Goal: Task Accomplishment & Management: Manage account settings

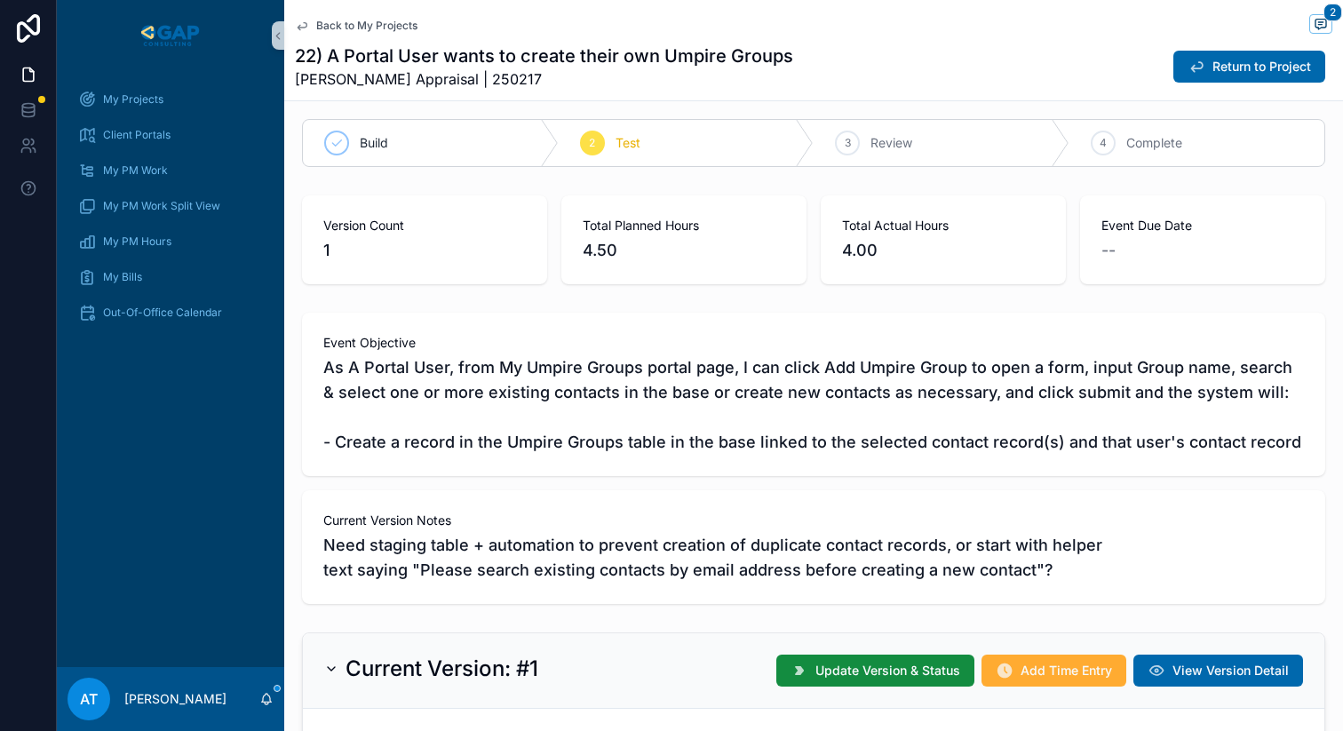
scroll to position [314, 0]
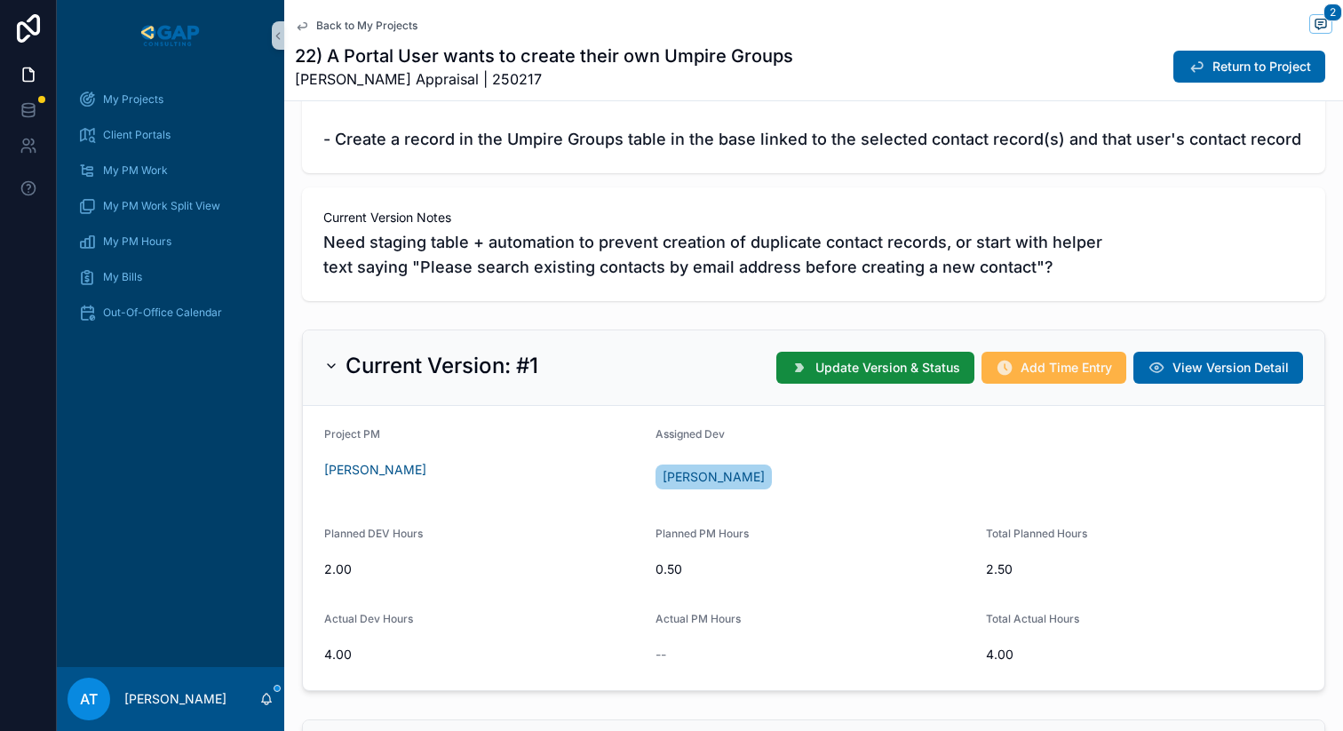
click at [1030, 378] on button "Add Time Entry" at bounding box center [1054, 368] width 145 height 32
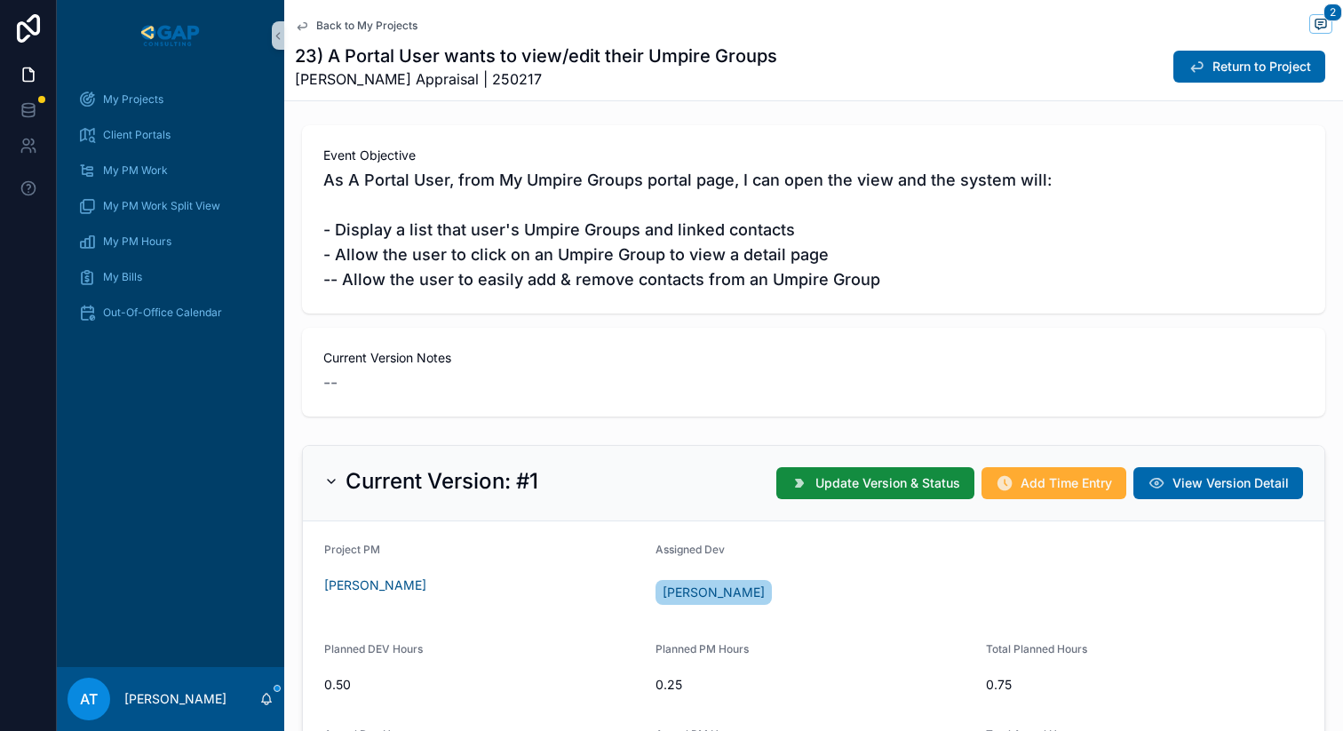
scroll to position [410, 0]
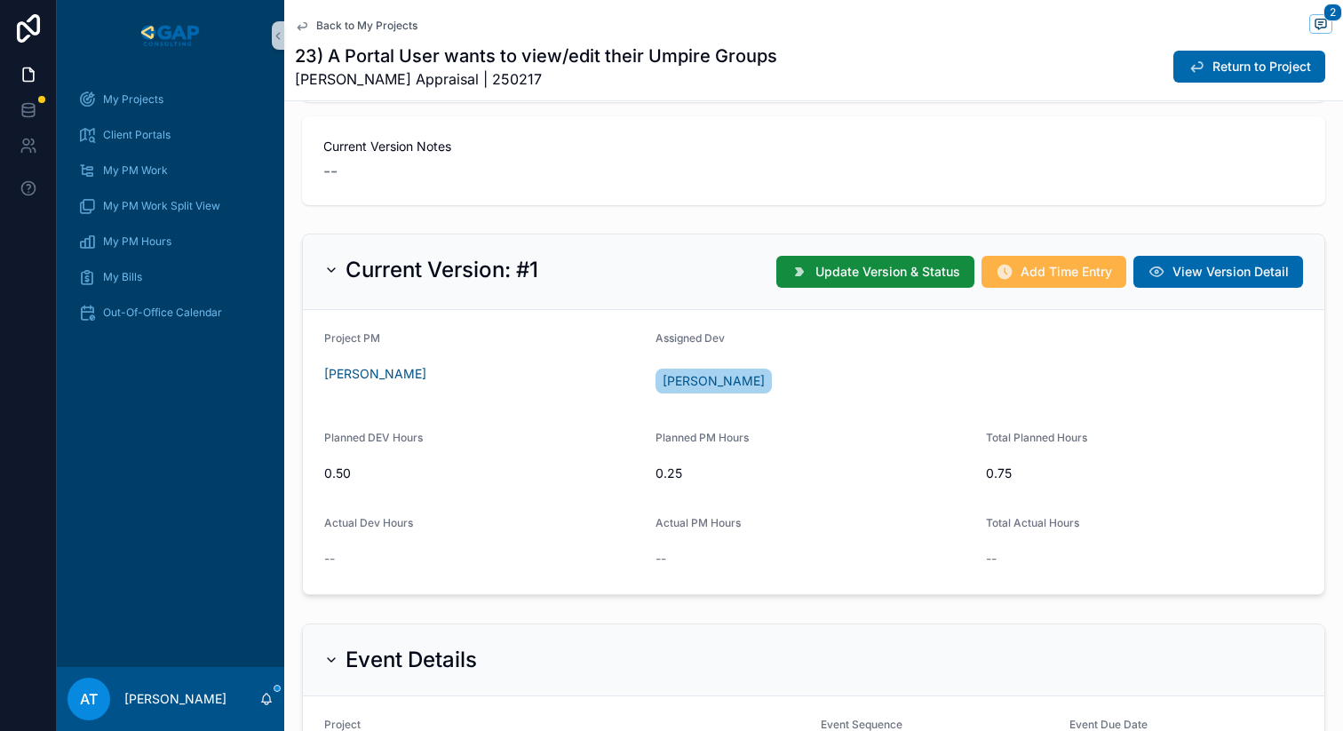
click at [1037, 282] on button "Add Time Entry" at bounding box center [1054, 272] width 145 height 32
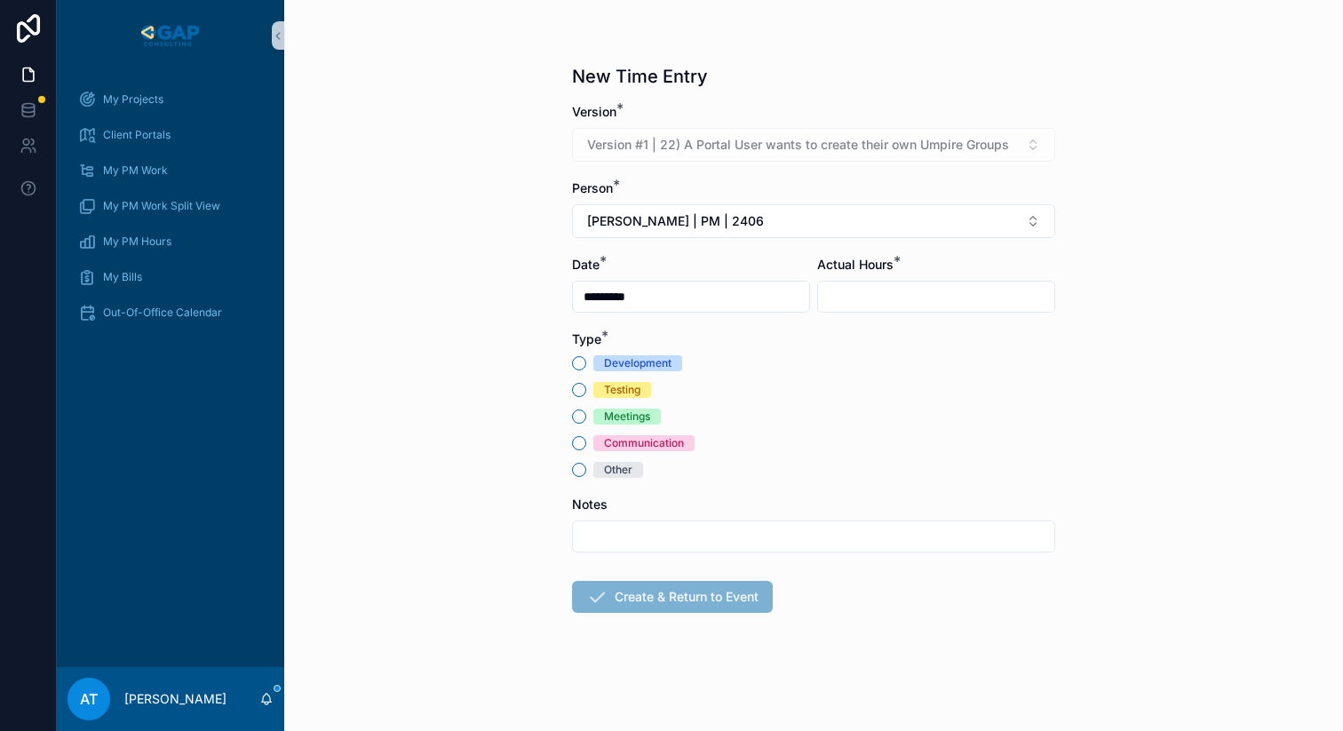
click at [605, 386] on div "Testing" at bounding box center [622, 390] width 36 height 16
click at [586, 386] on button "Testing" at bounding box center [579, 390] width 14 height 14
click at [833, 291] on input "scrollable content" at bounding box center [936, 296] width 236 height 25
type input "****"
click at [637, 596] on button "Create & Return to Event" at bounding box center [672, 597] width 201 height 32
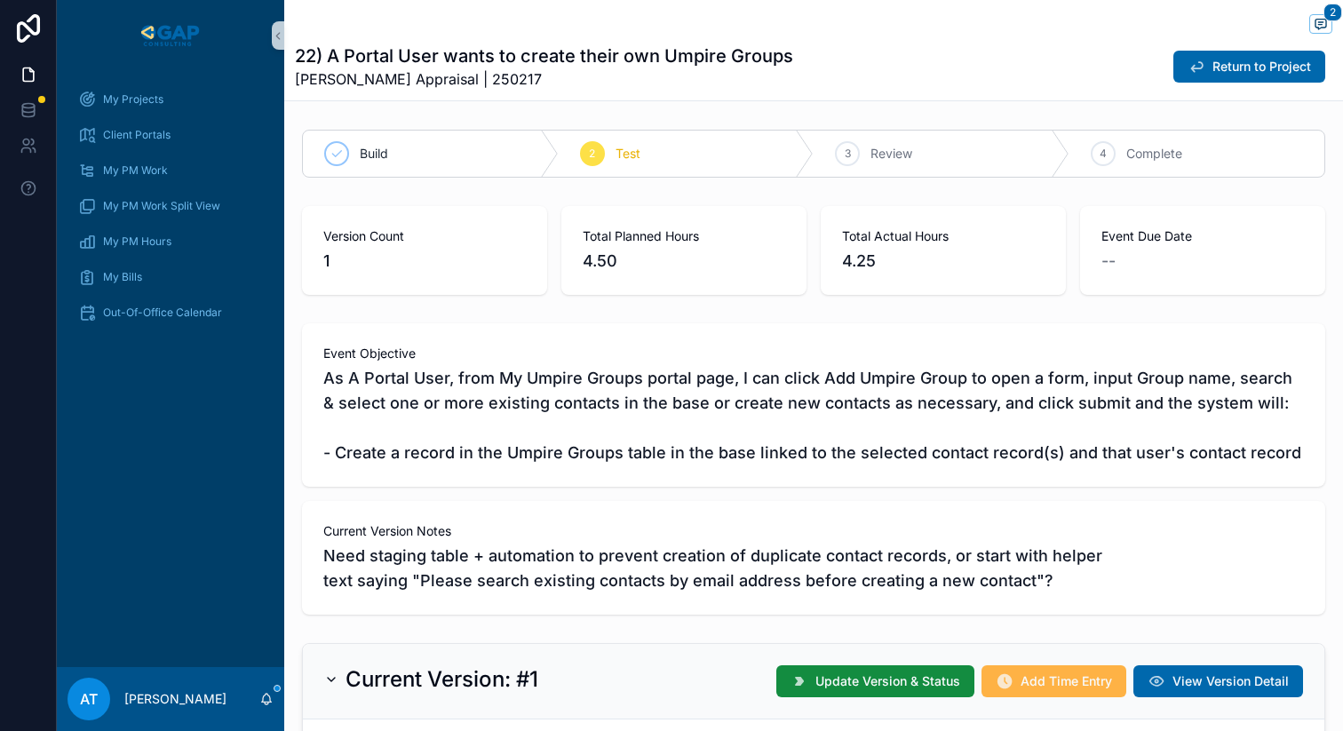
click at [1006, 673] on icon "scrollable content" at bounding box center [1005, 681] width 18 height 18
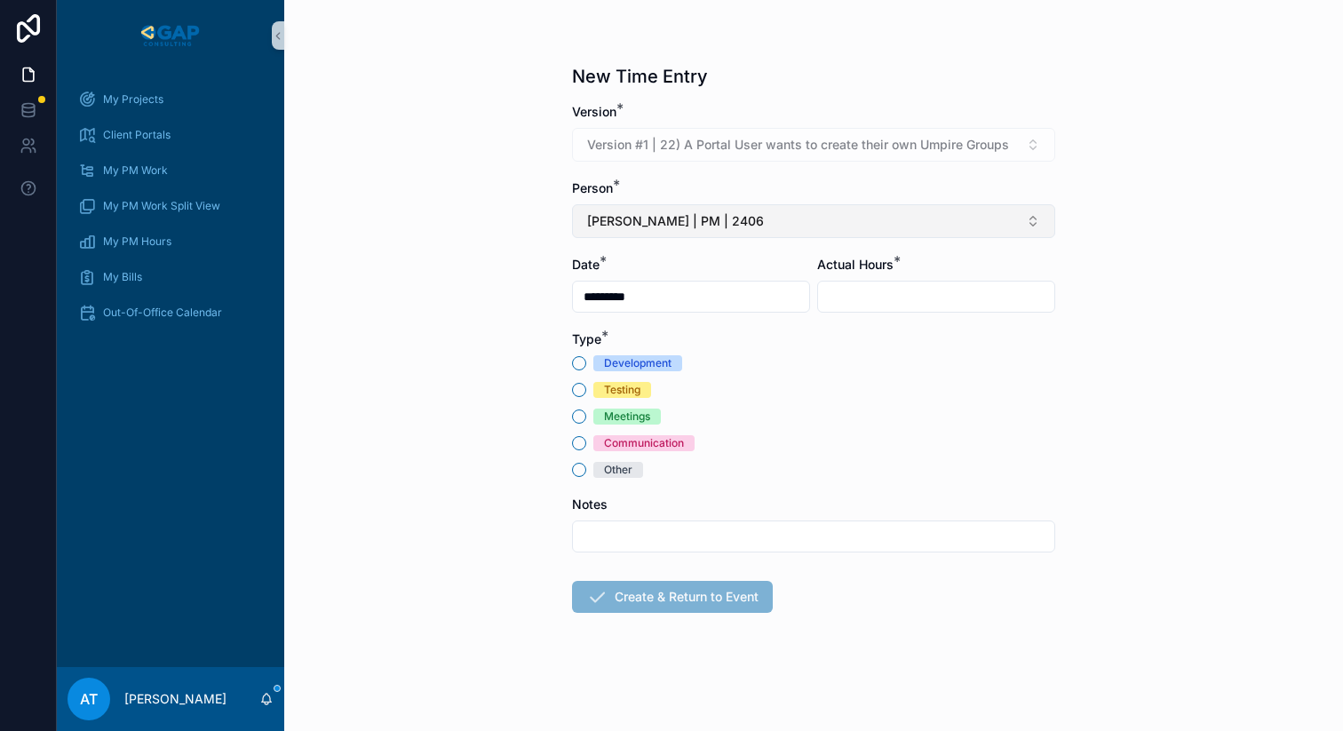
click at [662, 227] on span "[PERSON_NAME] | PM | 2406" at bounding box center [675, 221] width 177 height 18
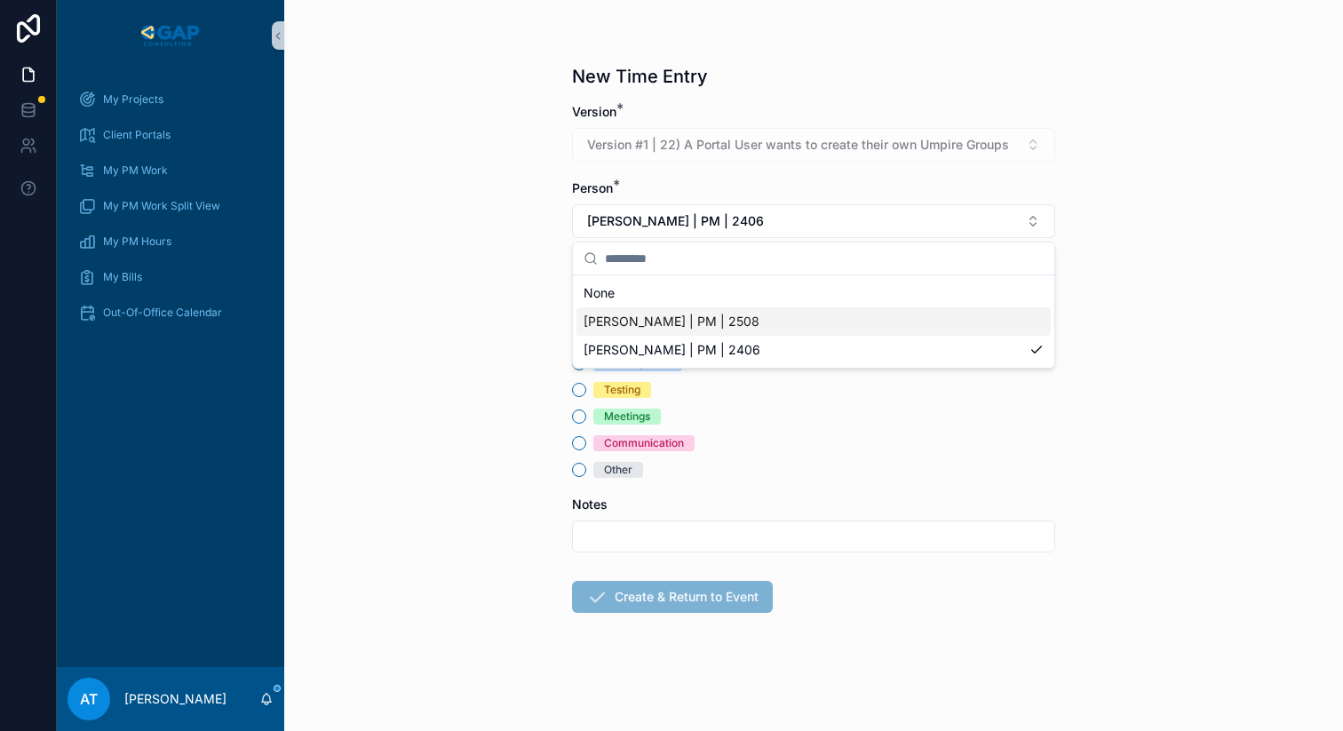
click at [659, 324] on span "[PERSON_NAME] | PM | 2508" at bounding box center [672, 322] width 176 height 18
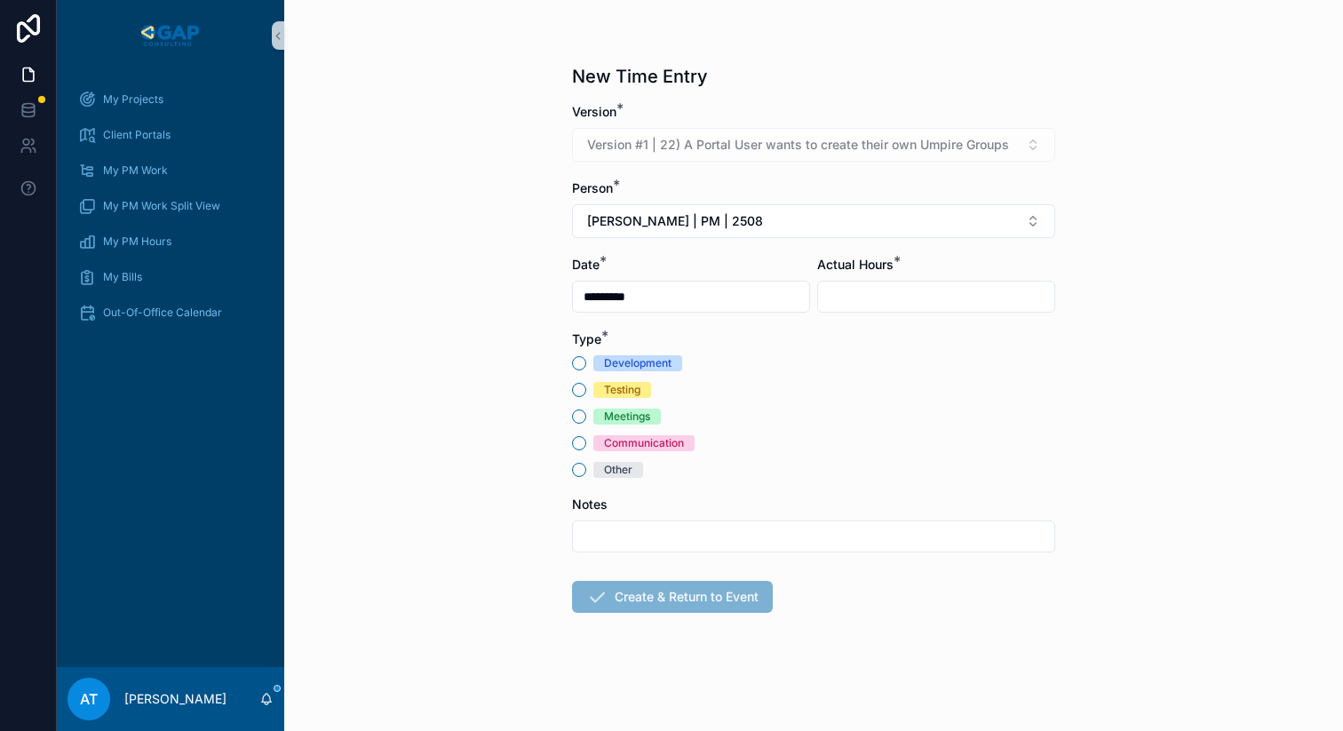
click at [627, 447] on div "Communication" at bounding box center [644, 443] width 80 height 16
click at [586, 447] on button "Communication" at bounding box center [579, 443] width 14 height 14
click at [889, 293] on input "scrollable content" at bounding box center [936, 296] width 236 height 25
type input "****"
click at [680, 597] on button "Create & Return to Event" at bounding box center [672, 597] width 201 height 32
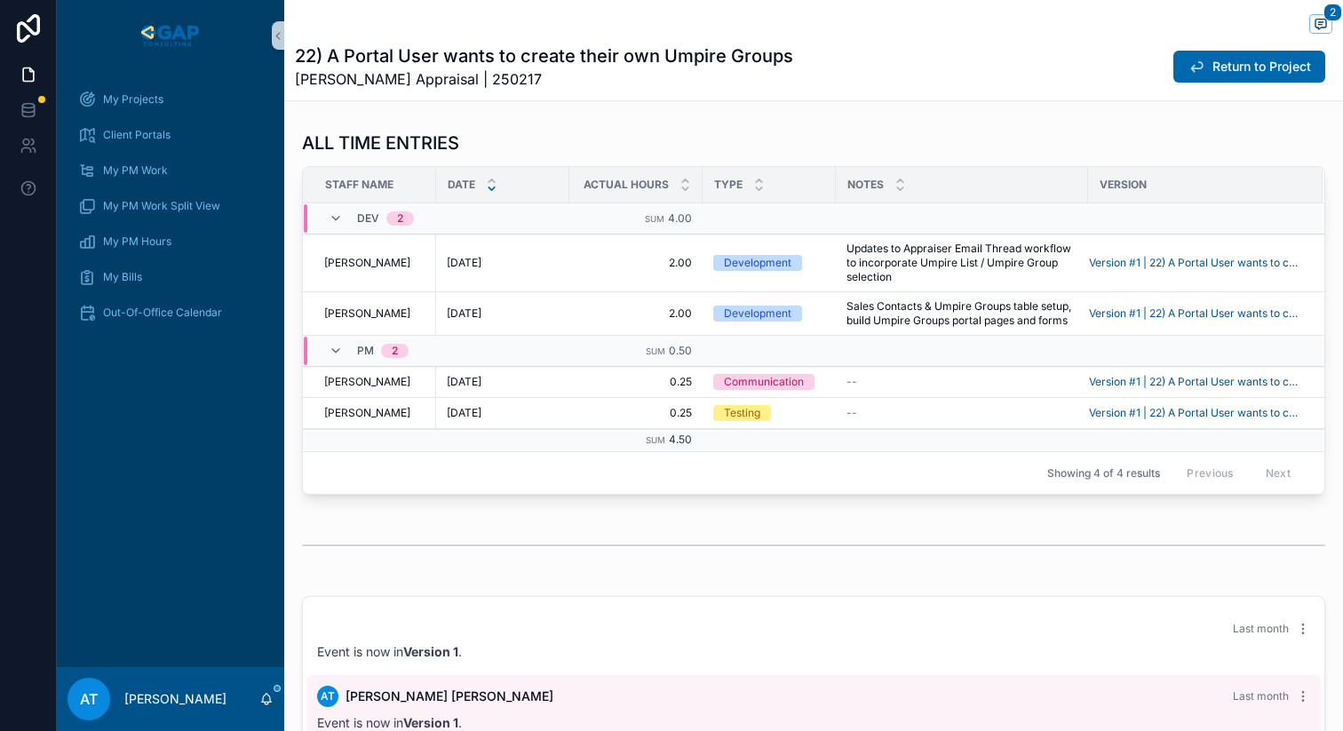
scroll to position [1828, 0]
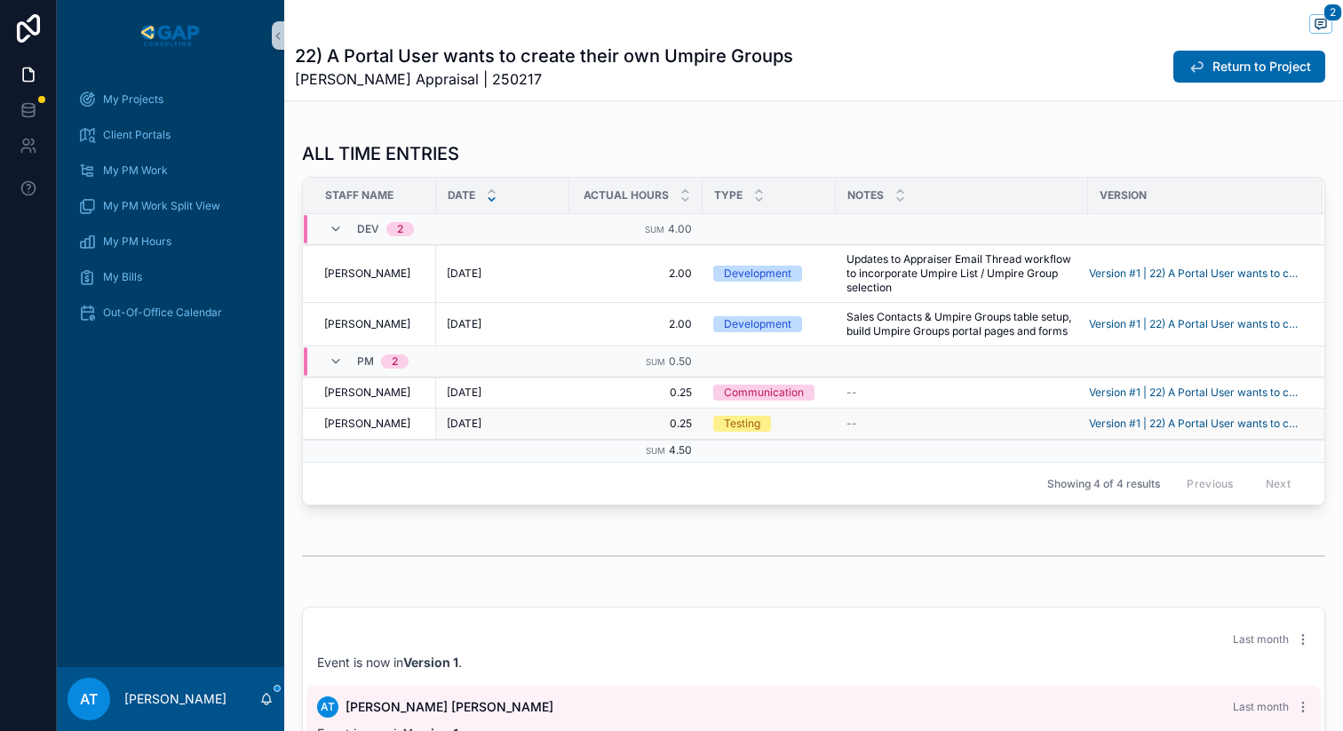
click at [591, 424] on span "0.25" at bounding box center [636, 424] width 112 height 14
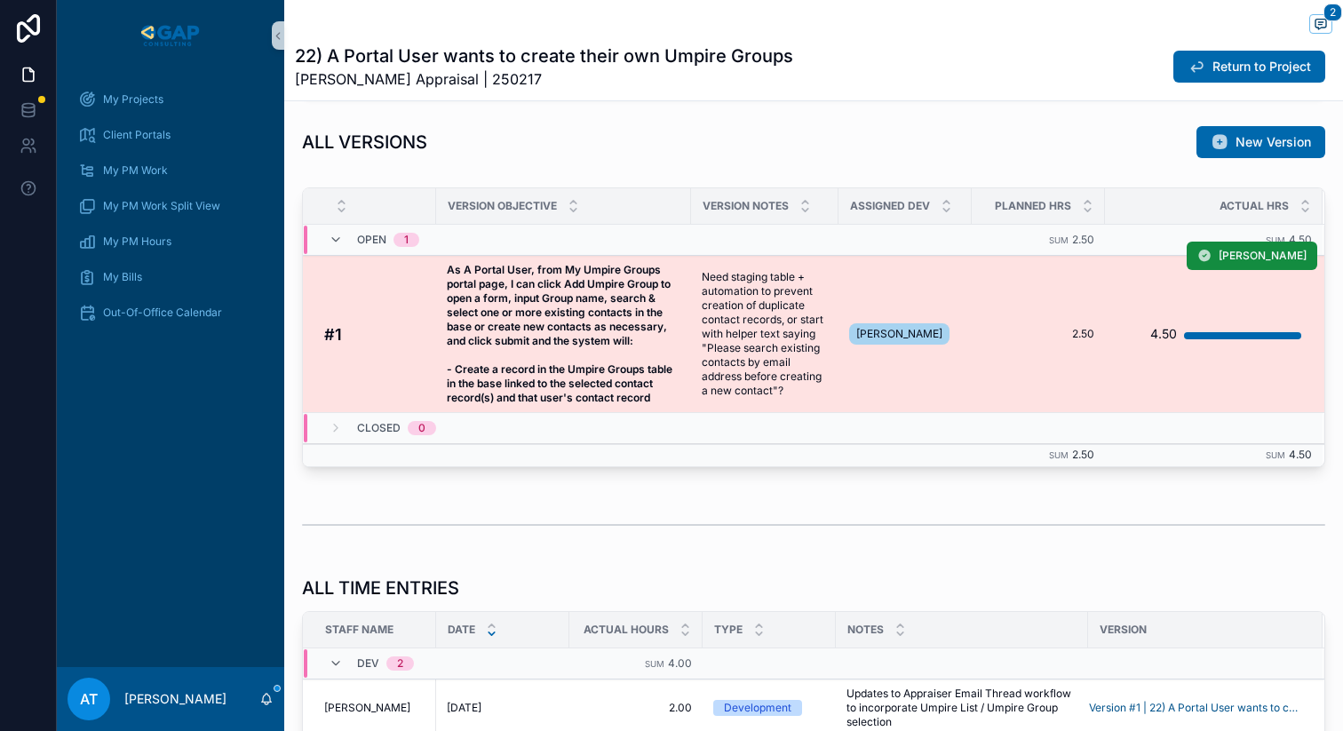
click at [670, 348] on span "As A Portal User, from My Umpire Groups portal page, I can click Add Umpire Gro…" at bounding box center [564, 334] width 234 height 142
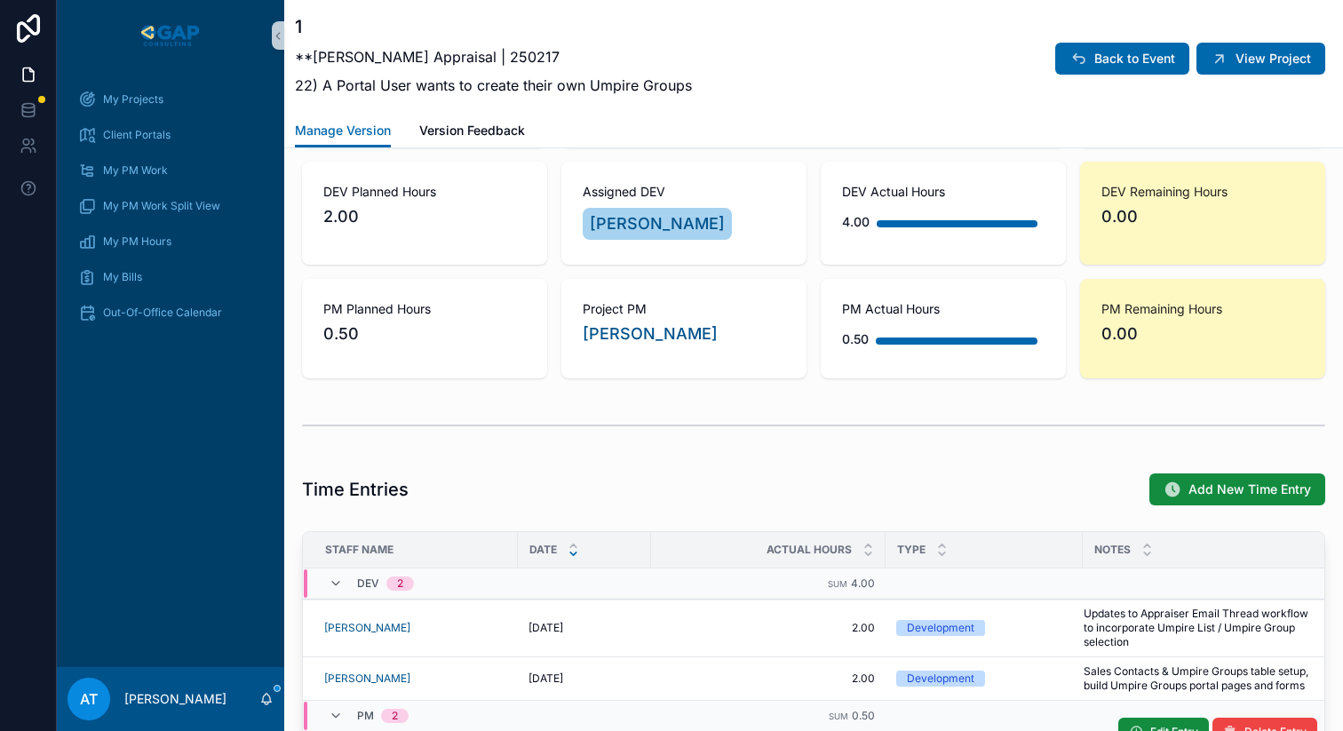
scroll to position [1774, 0]
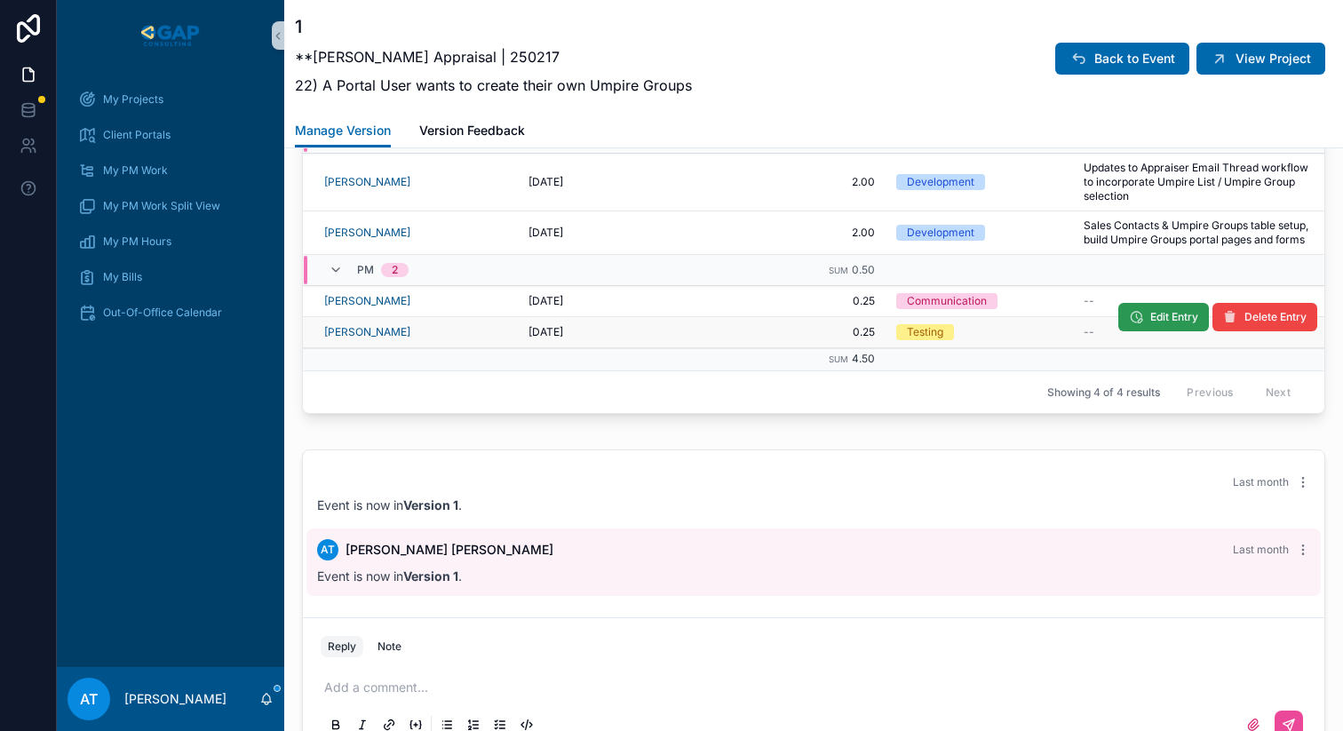
click at [1134, 324] on icon "scrollable content" at bounding box center [1136, 317] width 14 height 14
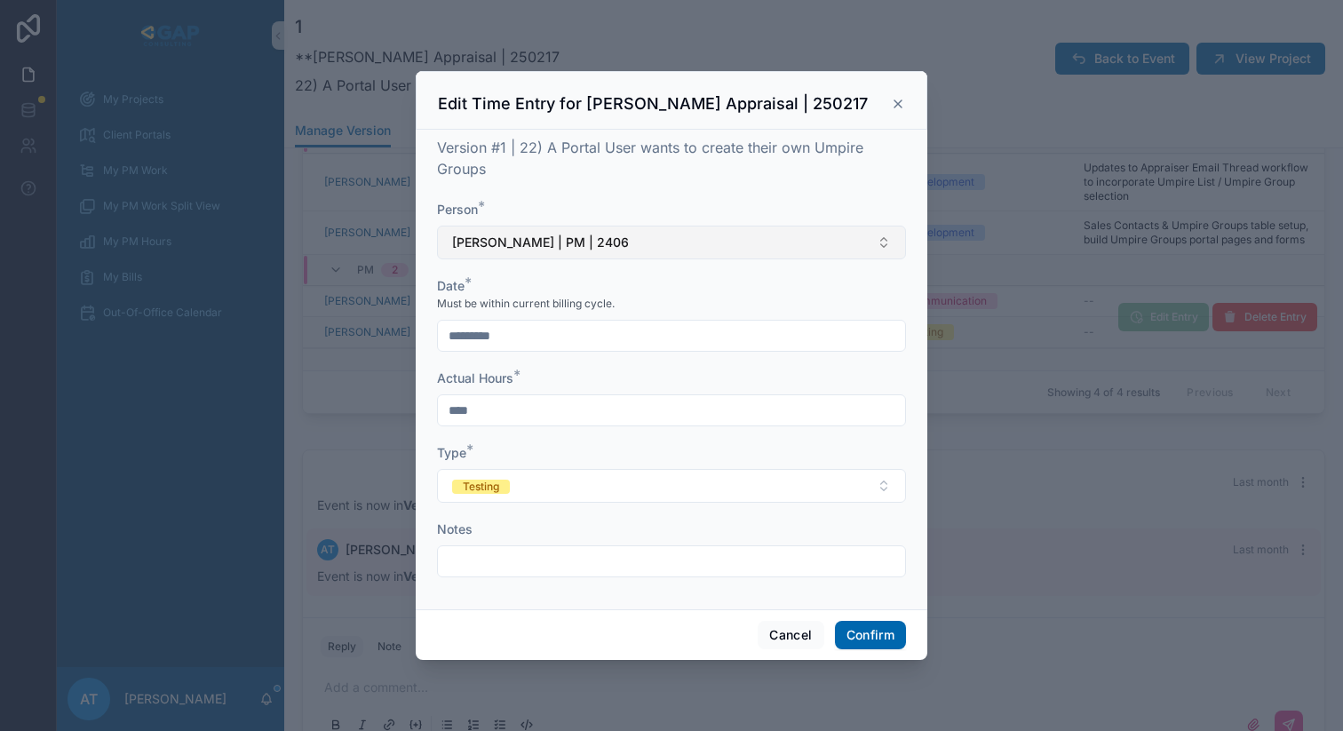
click at [621, 248] on button "Alex Thompson | PM | 2406" at bounding box center [671, 243] width 469 height 34
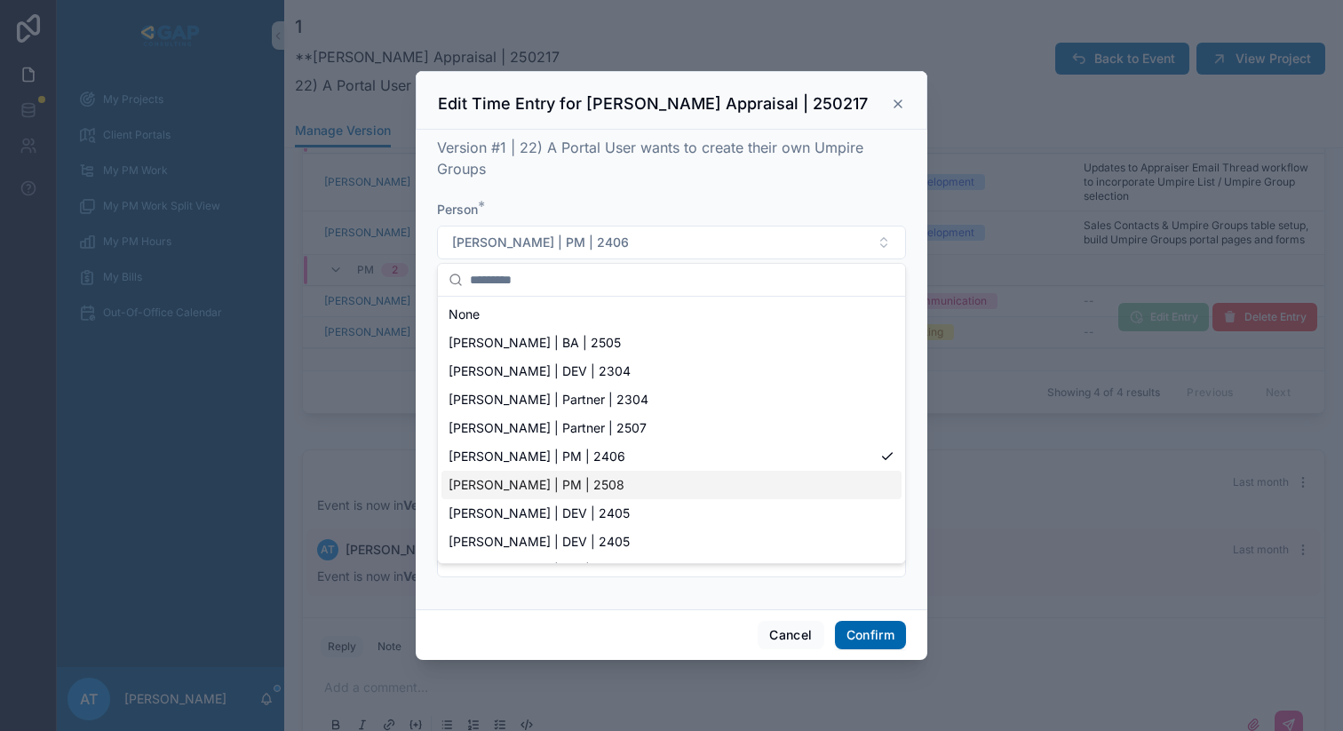
click at [617, 484] on div "Alex Thompson | PM | 2508" at bounding box center [671, 485] width 460 height 28
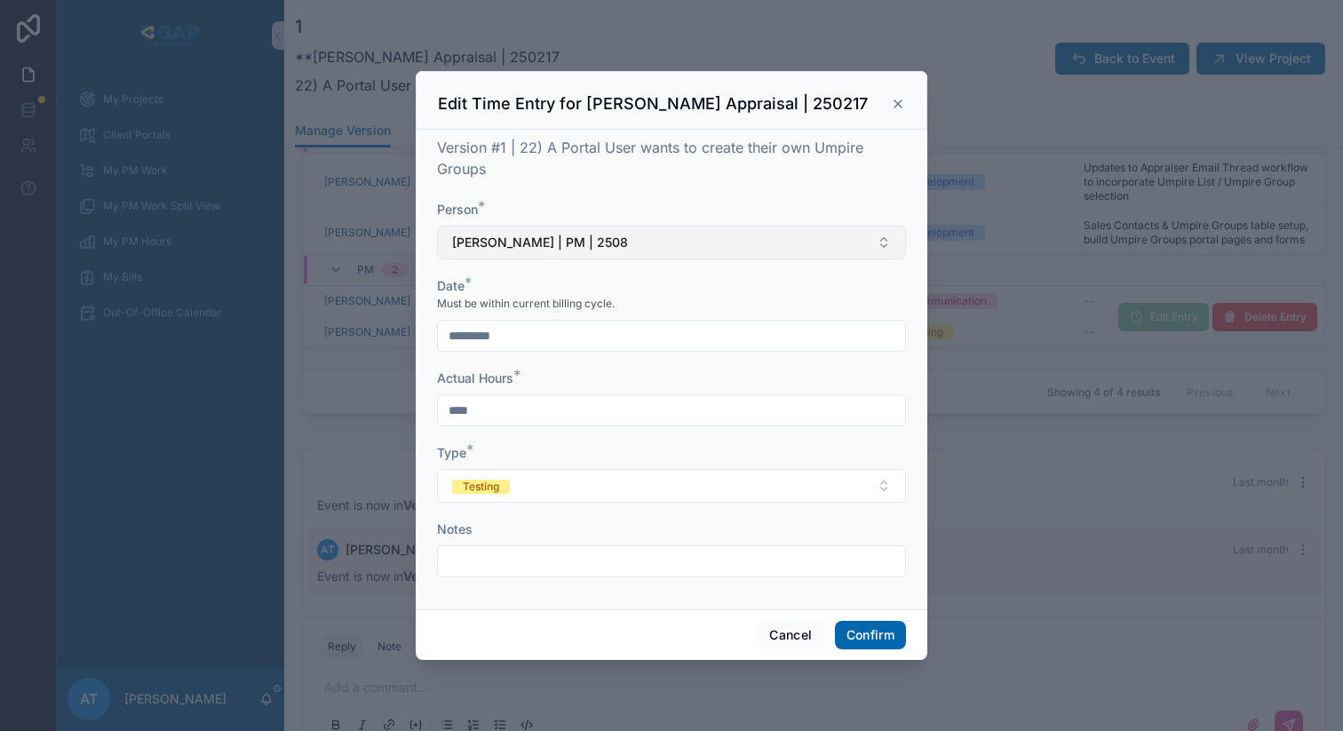
click at [653, 254] on button "Alex Thompson | PM | 2508" at bounding box center [671, 243] width 469 height 34
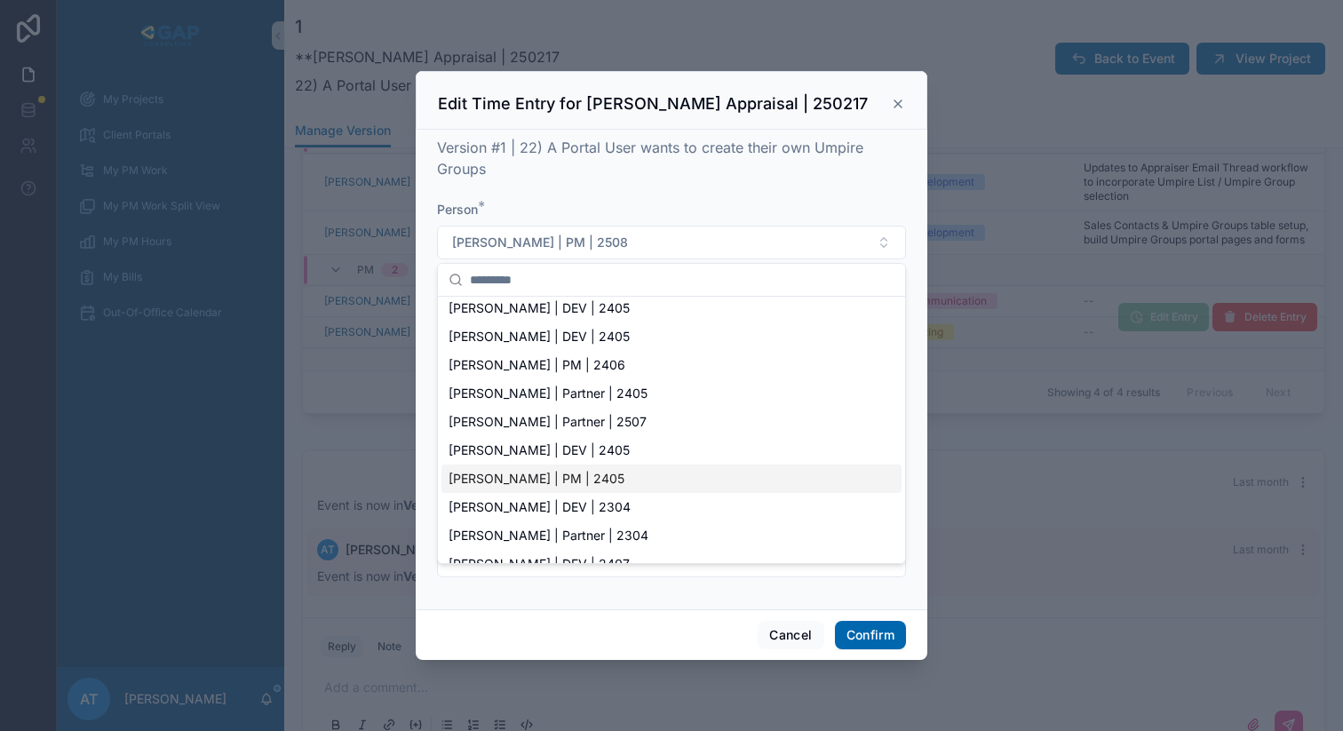
scroll to position [0, 0]
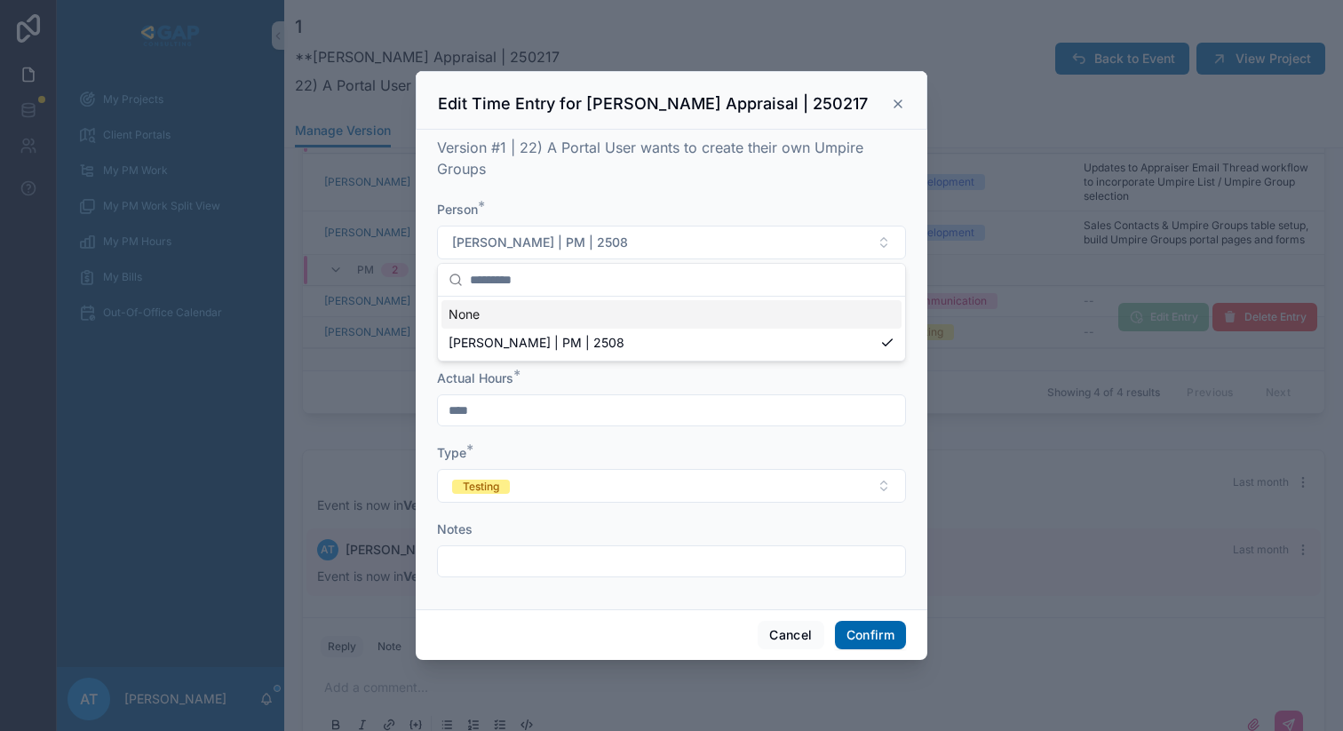
click at [842, 107] on div "Edit Time Entry for Heffington Appraisal | 250217" at bounding box center [671, 103] width 467 height 21
click at [874, 629] on button "Confirm" at bounding box center [870, 635] width 71 height 28
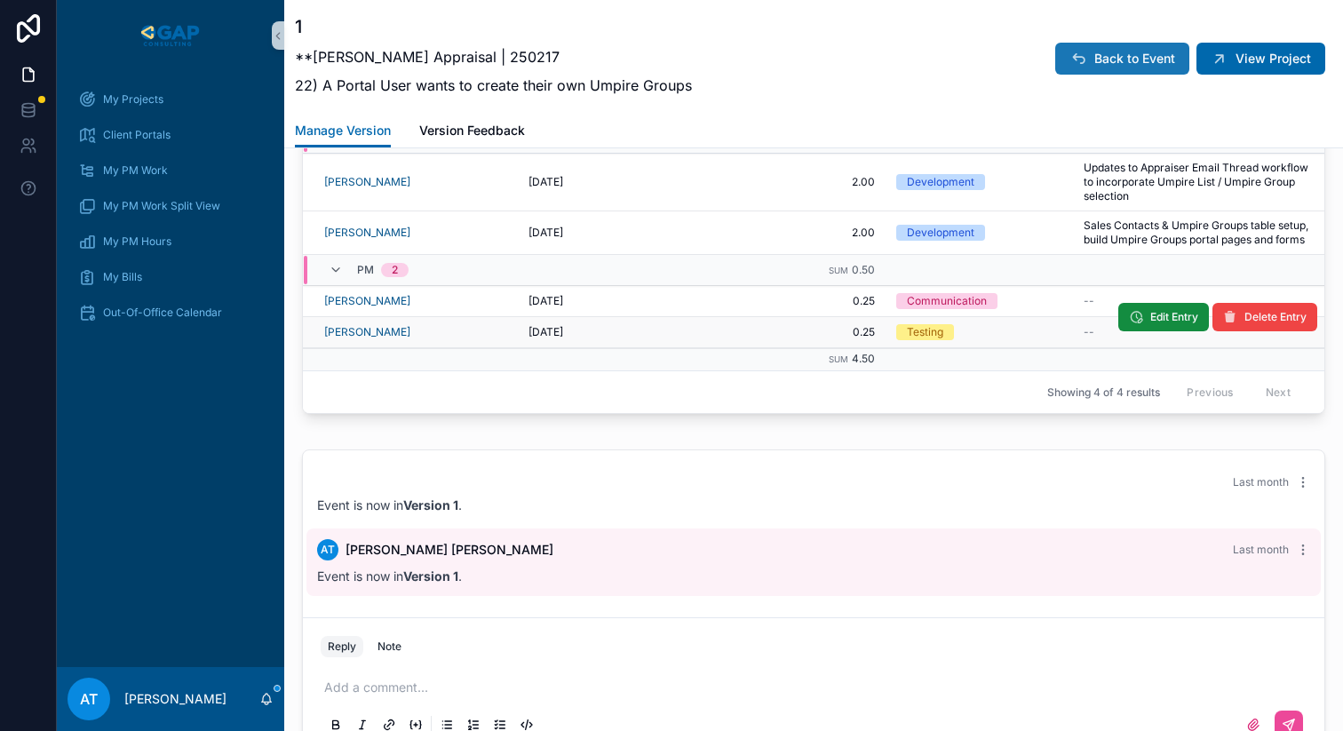
click at [1096, 67] on span "Back to Event" at bounding box center [1134, 59] width 81 height 18
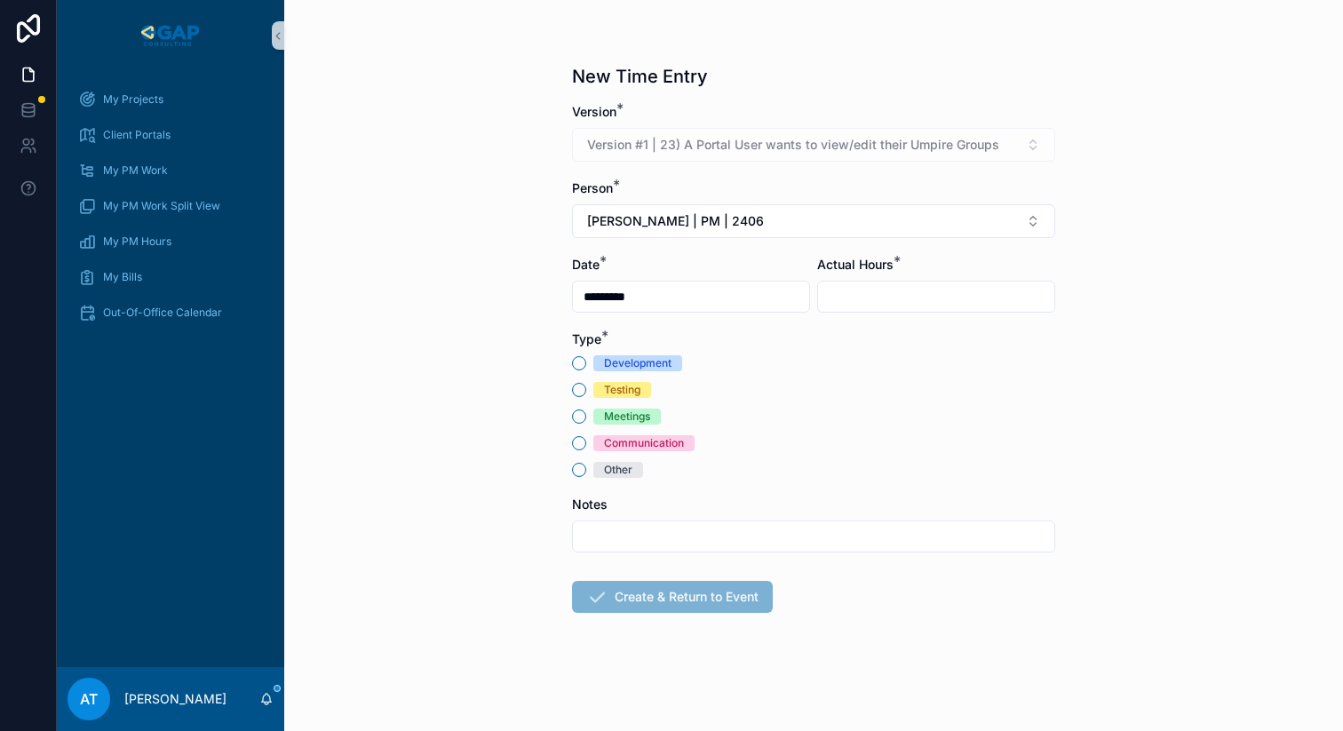
click at [600, 446] on span "Communication" at bounding box center [643, 443] width 101 height 16
click at [586, 446] on button "Communication" at bounding box center [579, 443] width 14 height 14
click at [718, 219] on span "[PERSON_NAME] | PM | 2406" at bounding box center [675, 221] width 177 height 18
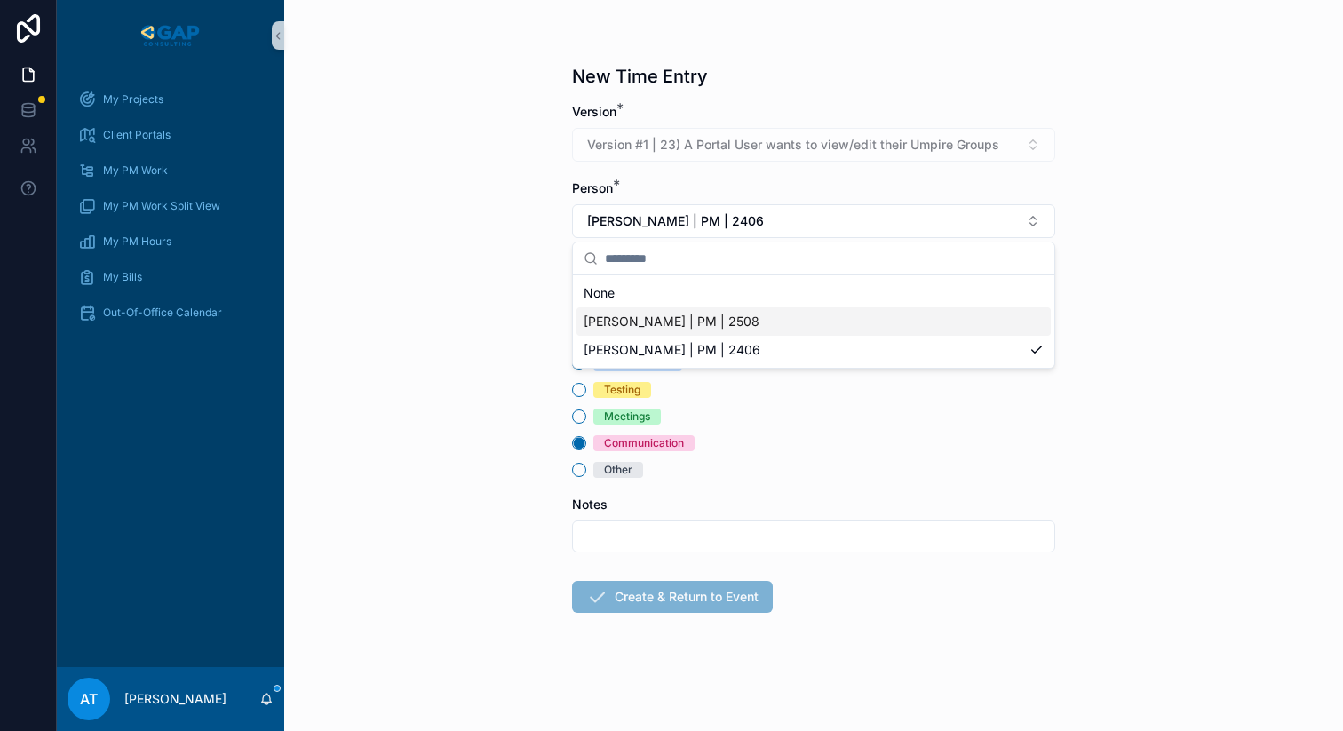
click at [699, 326] on span "[PERSON_NAME] | PM | 2508" at bounding box center [672, 322] width 176 height 18
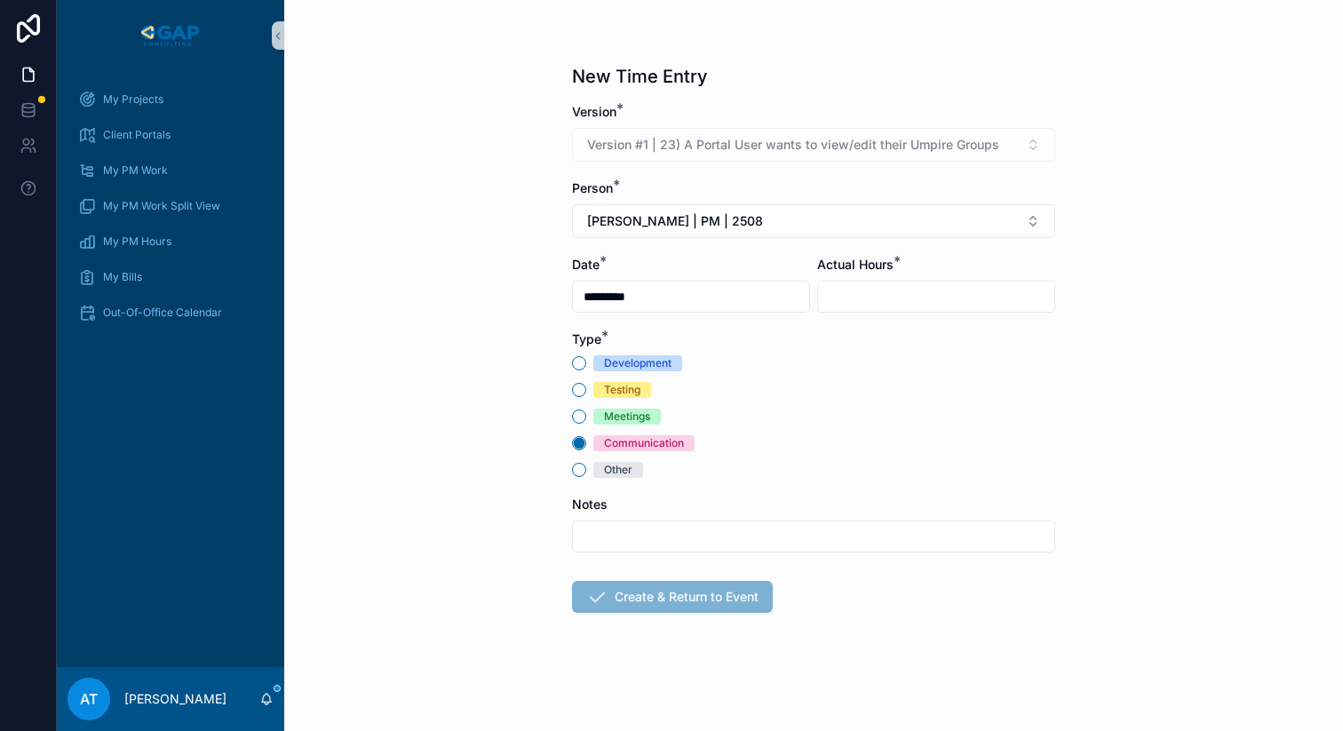
click at [876, 297] on input "scrollable content" at bounding box center [936, 296] width 236 height 25
type input "****"
click at [702, 602] on button "Create & Return to Event" at bounding box center [672, 597] width 201 height 32
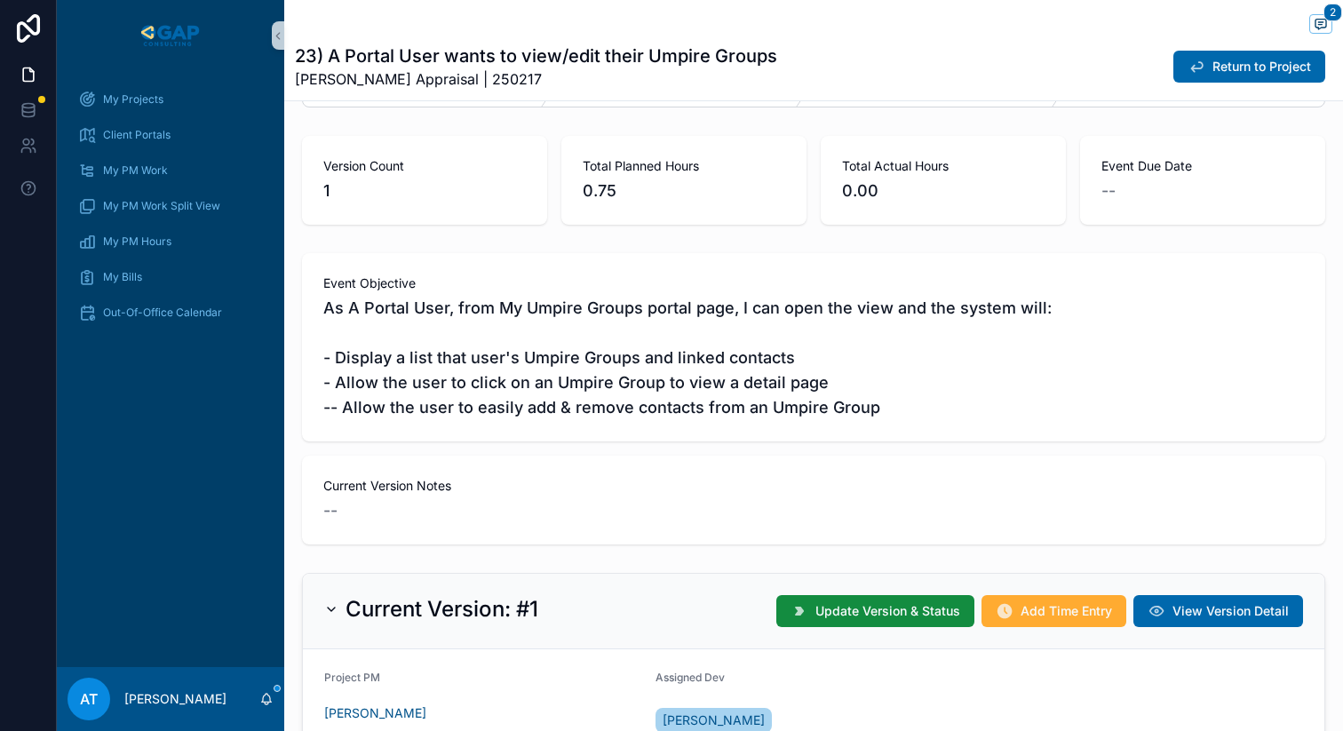
scroll to position [97, 0]
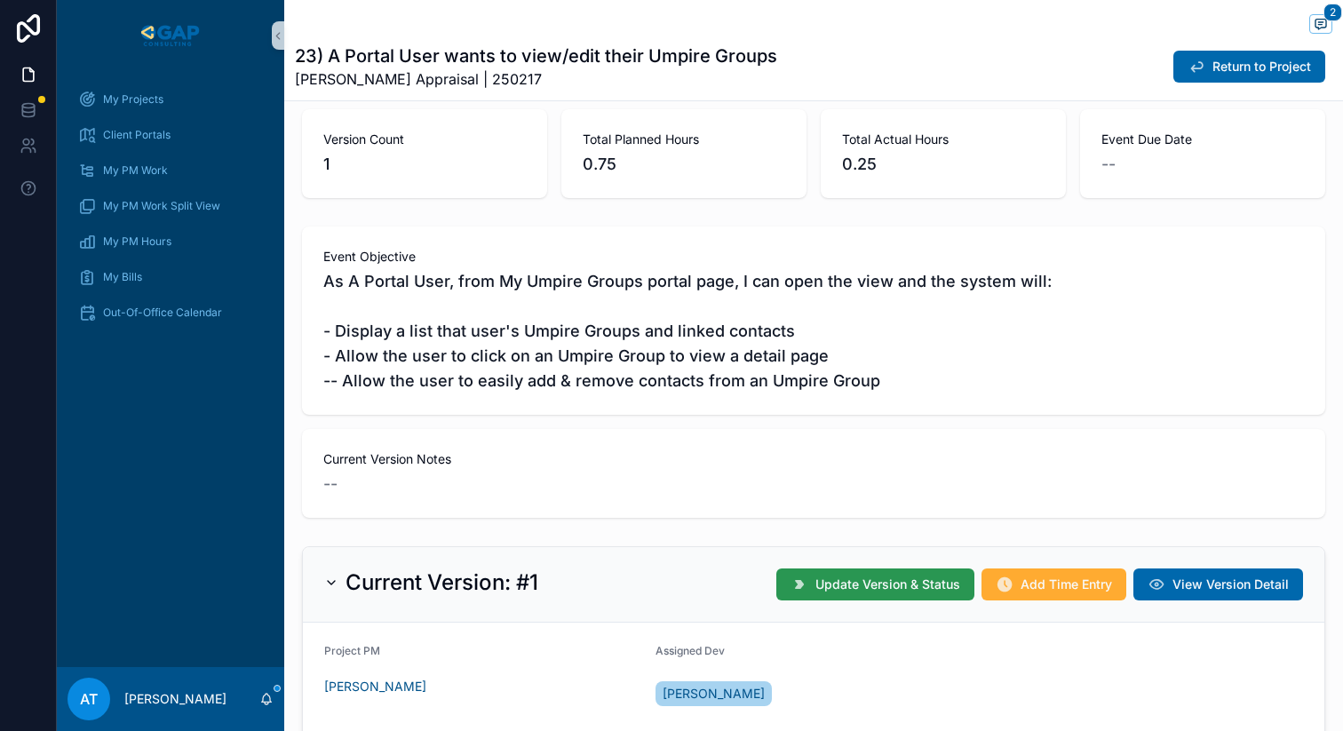
click at [805, 588] on button "Update Version & Status" at bounding box center [875, 585] width 198 height 32
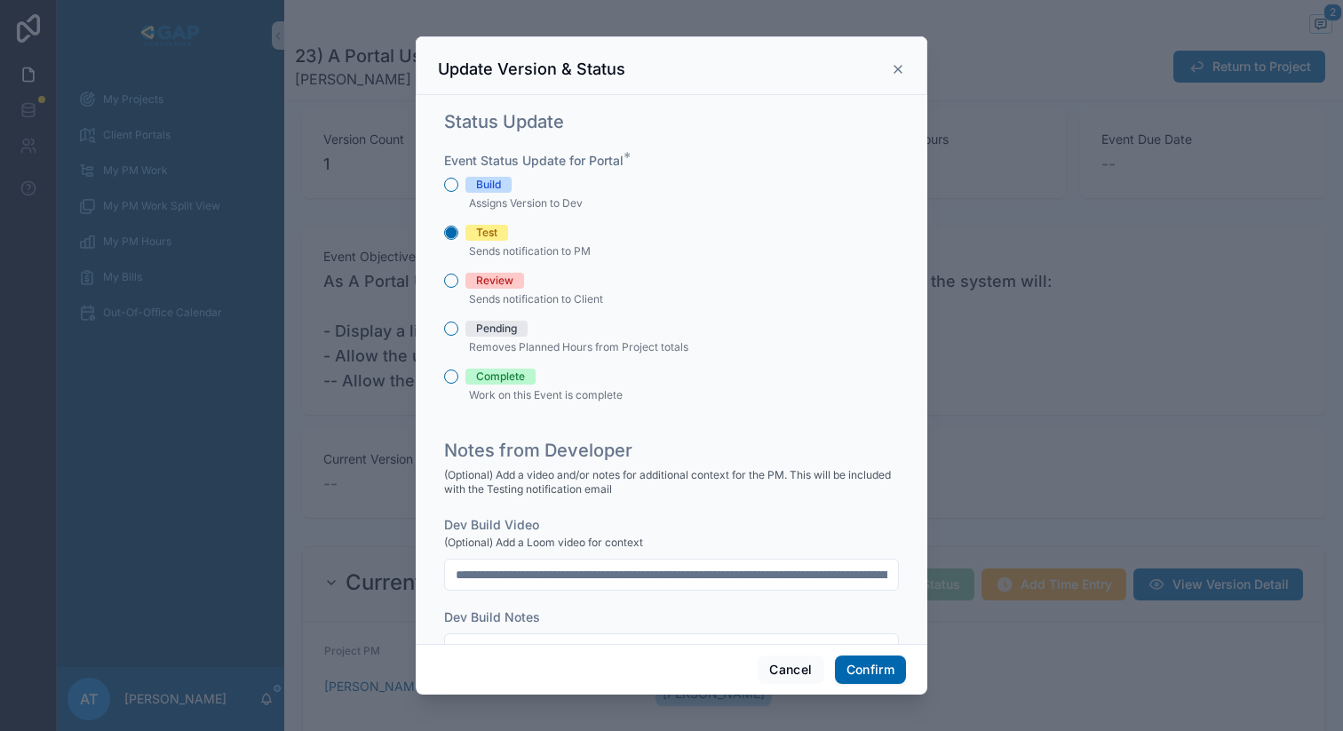
click at [477, 277] on div "Review" at bounding box center [494, 281] width 37 height 16
click at [458, 277] on button "Review" at bounding box center [451, 281] width 14 height 14
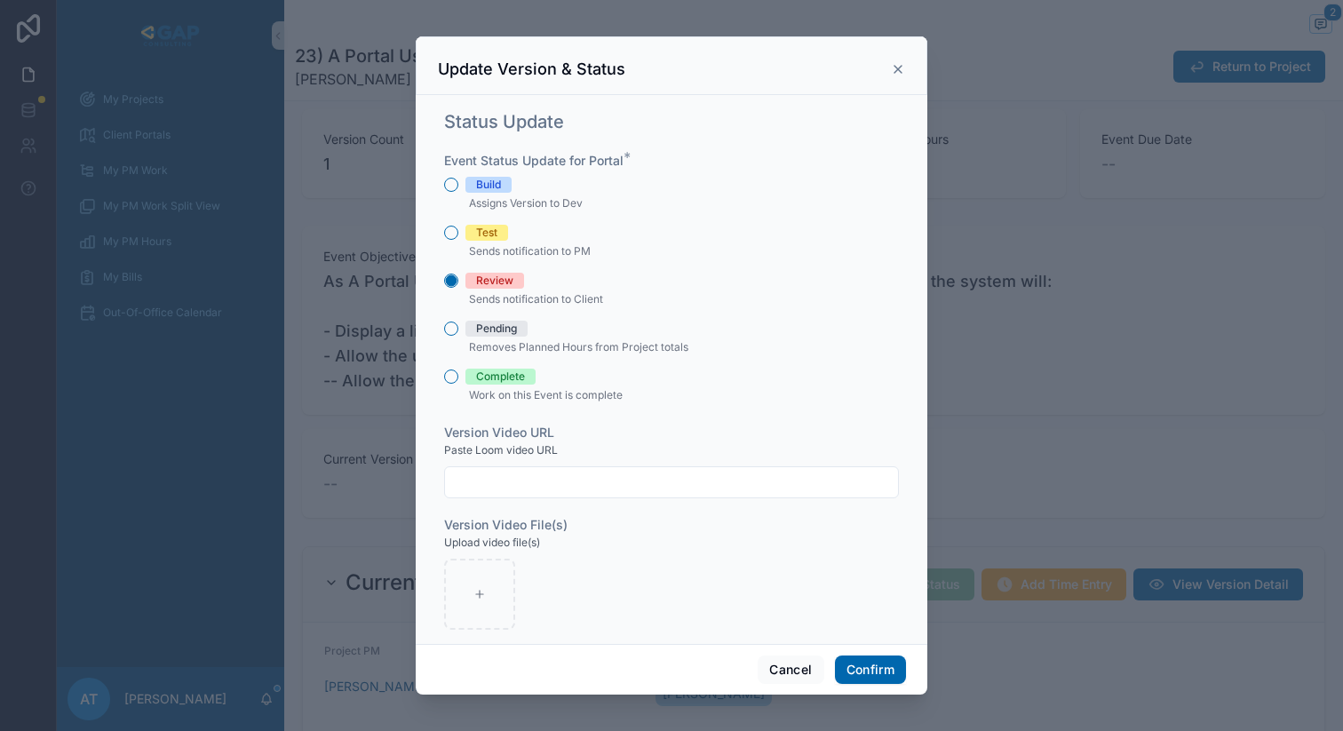
click at [506, 492] on input "text" at bounding box center [671, 482] width 453 height 25
paste input "**********"
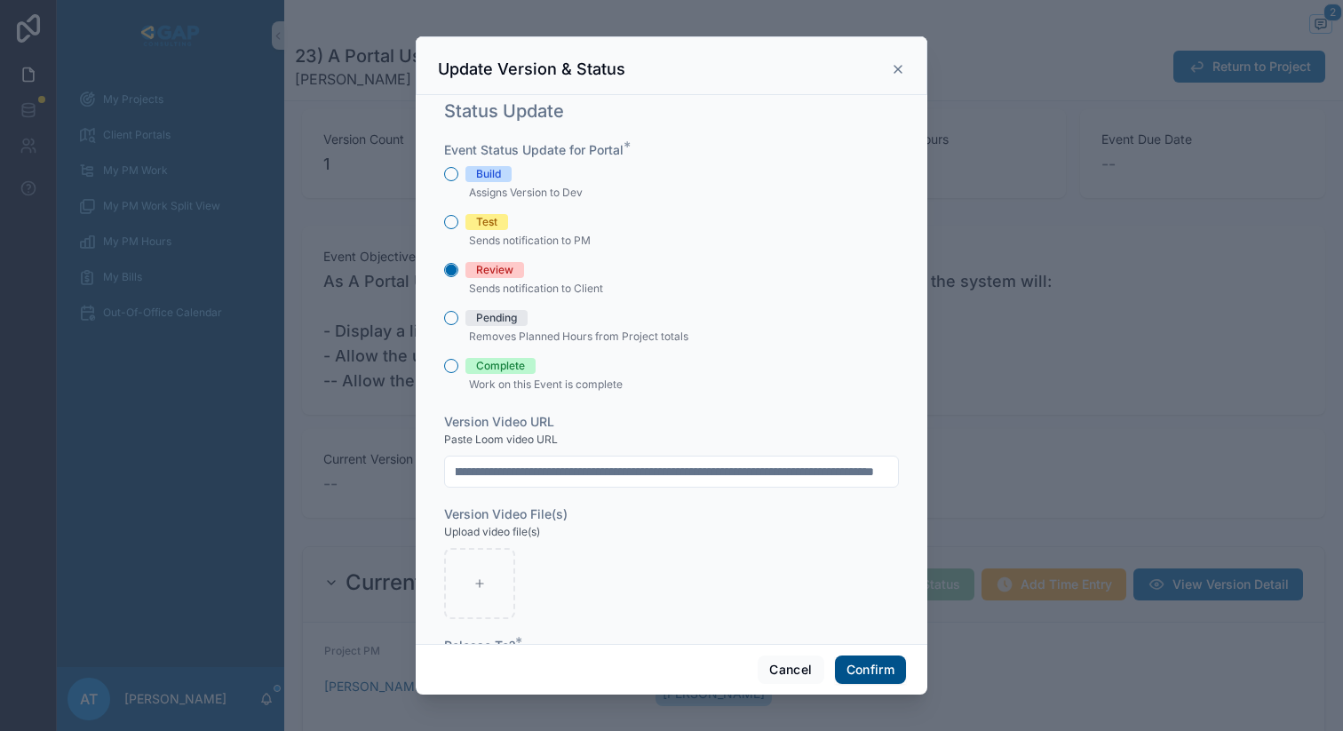
type input "**********"
click at [858, 670] on button "Confirm" at bounding box center [870, 670] width 71 height 28
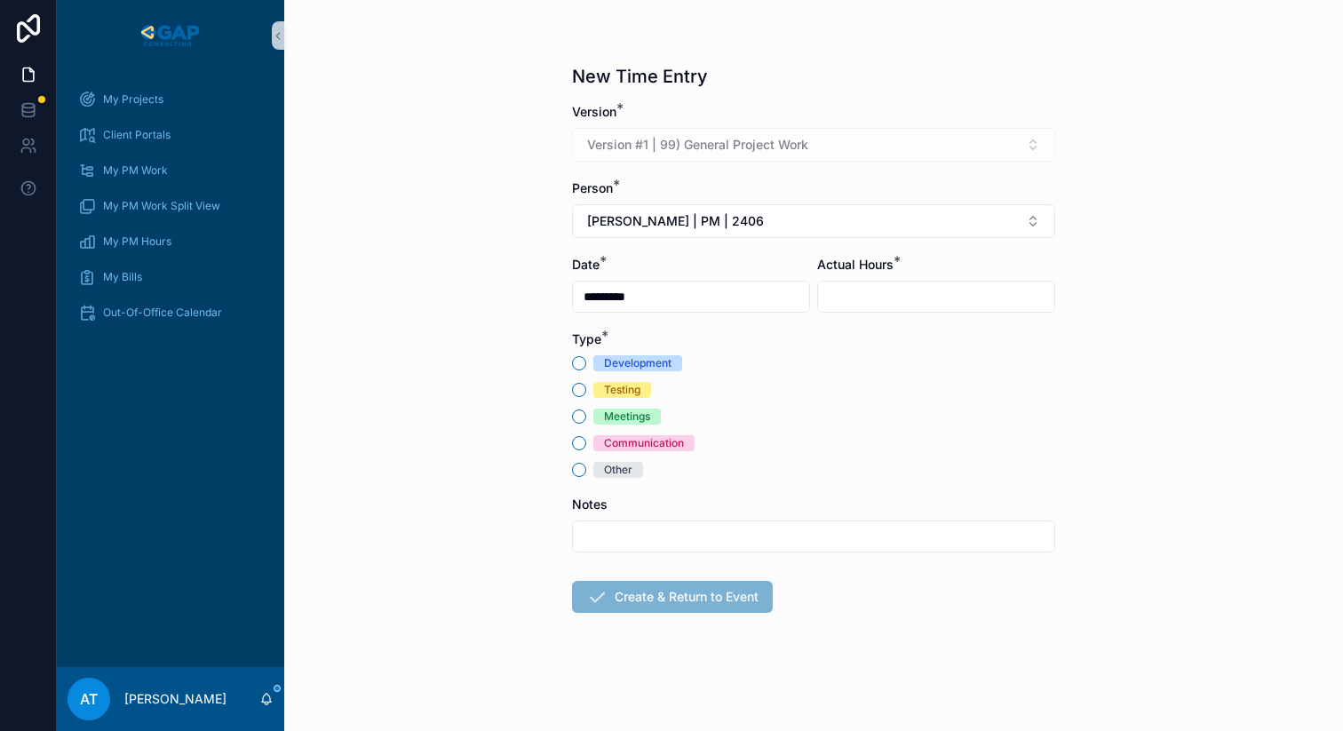
click at [604, 439] on div "Communication" at bounding box center [644, 443] width 80 height 16
click at [586, 439] on button "Communication" at bounding box center [579, 443] width 14 height 14
click at [889, 301] on input "scrollable content" at bounding box center [936, 296] width 236 height 25
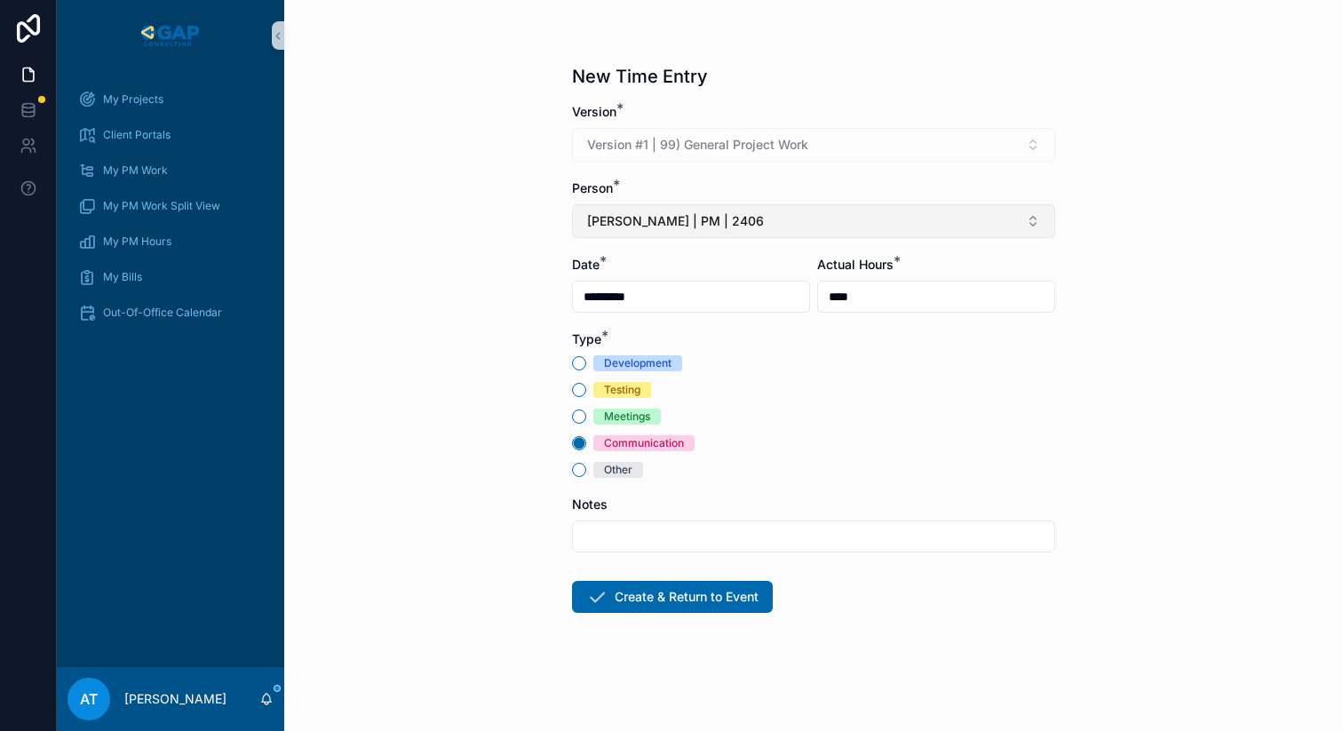
type input "****"
click at [730, 219] on span "Alex Thompson | PM | 2406" at bounding box center [675, 221] width 177 height 18
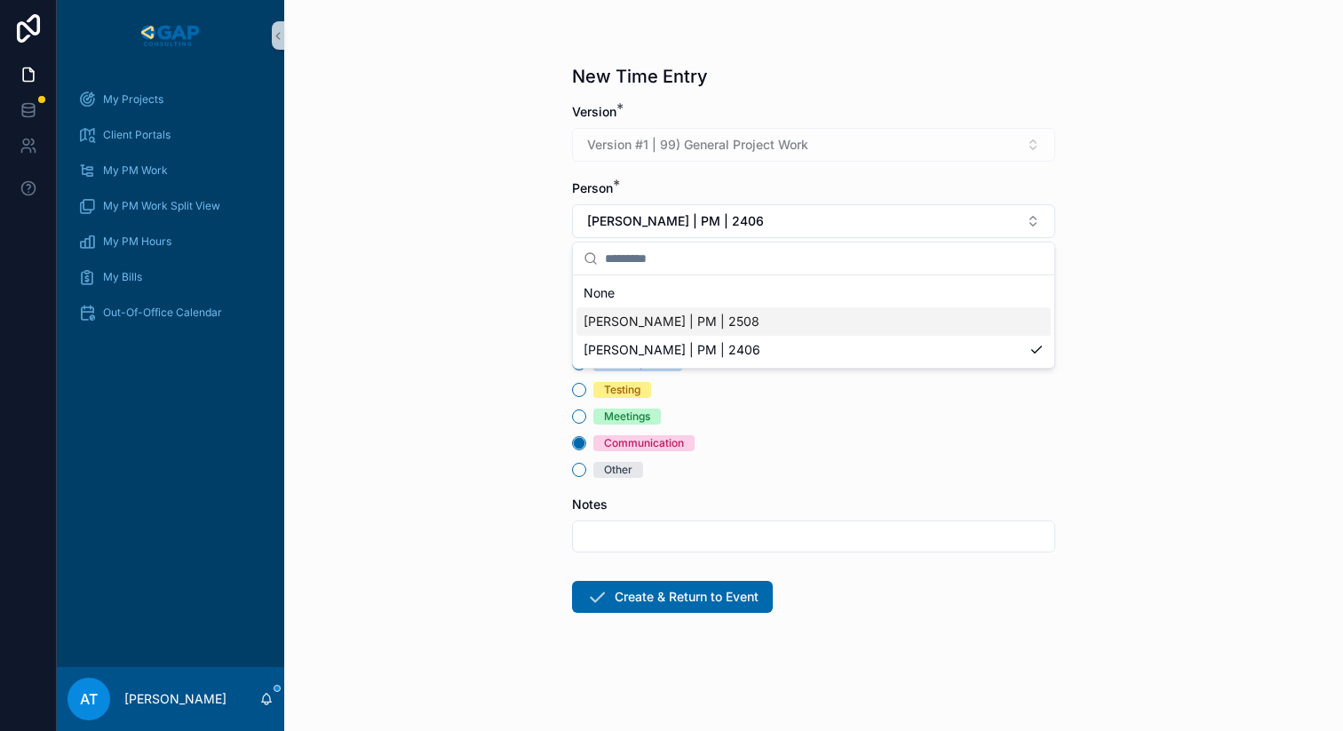
click at [712, 331] on div "Alex Thompson | PM | 2508" at bounding box center [814, 321] width 474 height 28
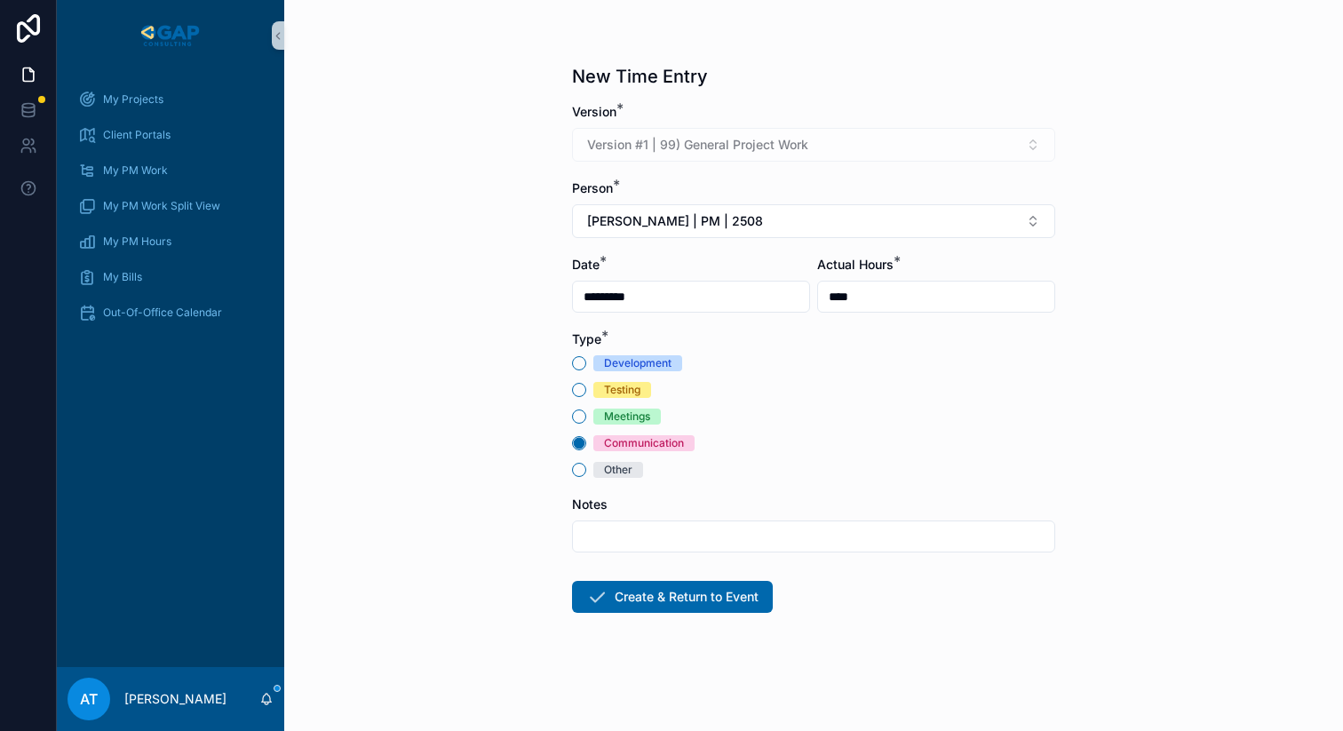
click at [675, 533] on input "scrollable content" at bounding box center [813, 536] width 481 height 25
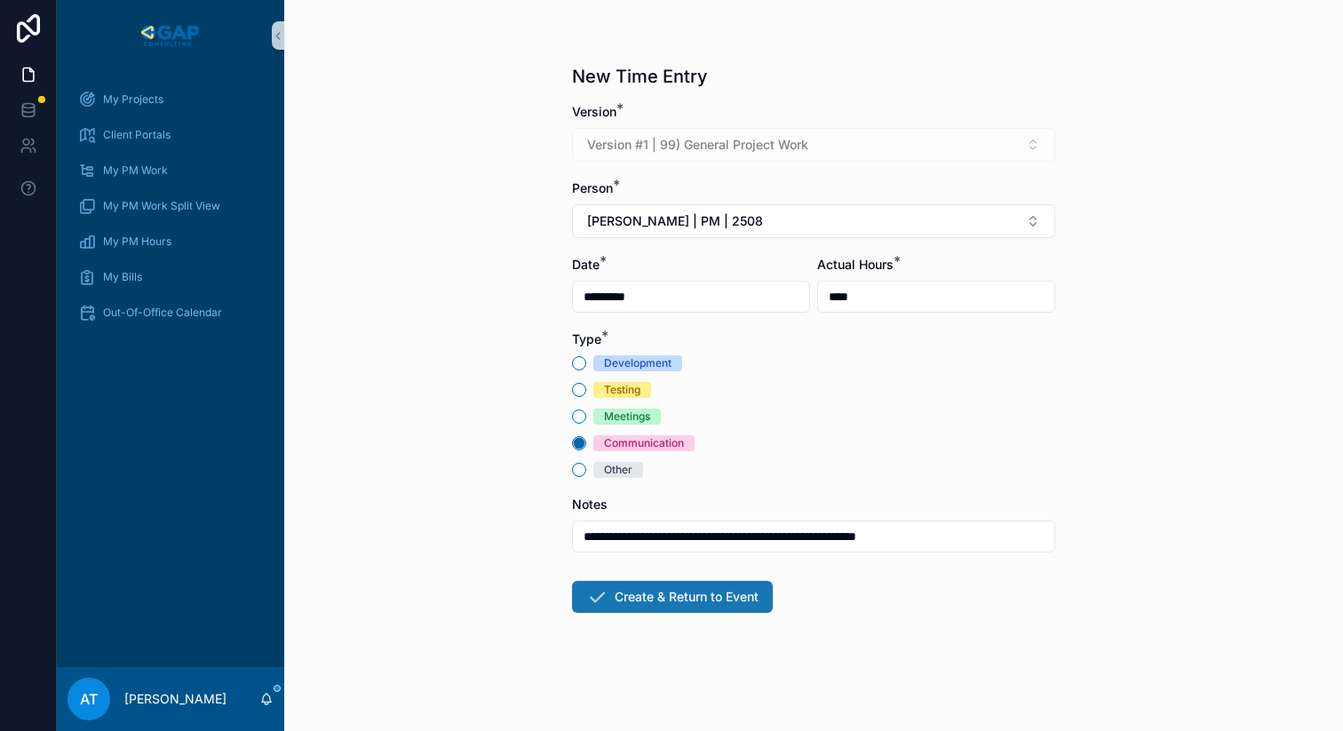
type input "**********"
click at [713, 595] on button "Create & Return to Event" at bounding box center [672, 597] width 201 height 32
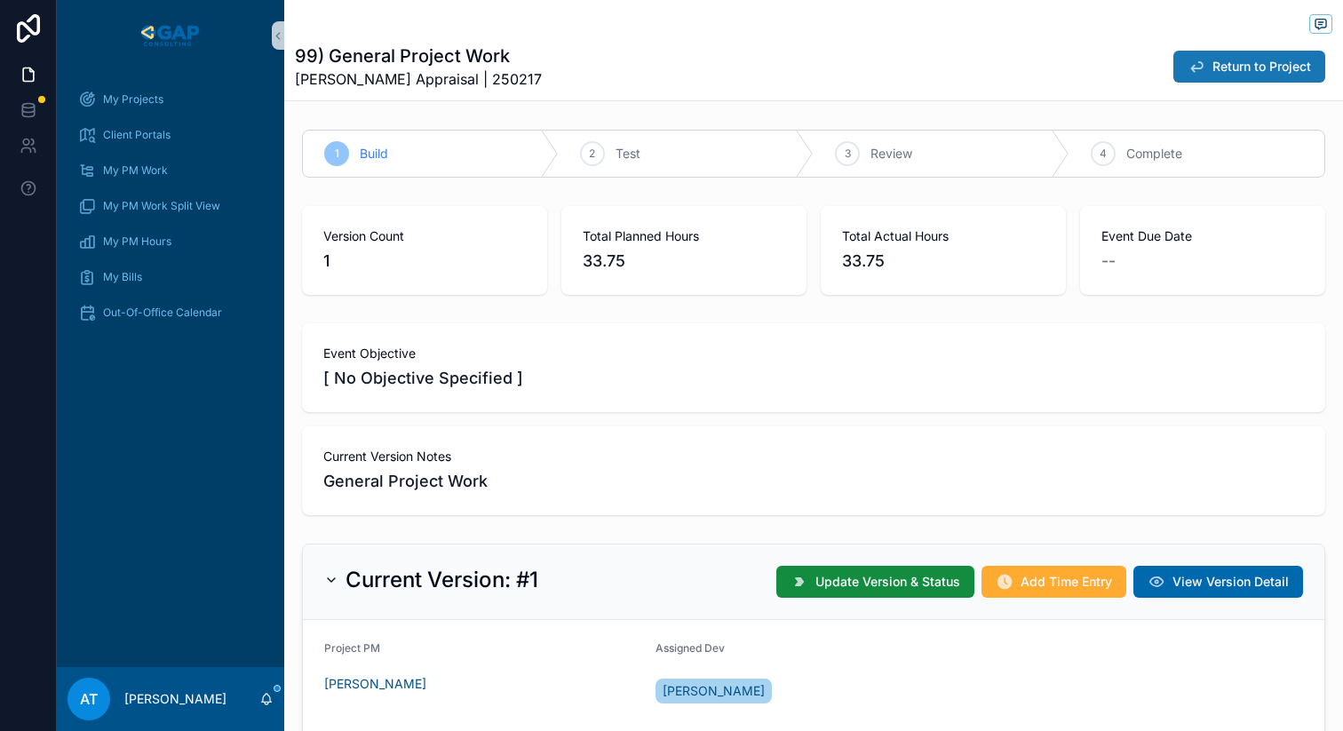
click at [1216, 66] on span "Return to Project" at bounding box center [1262, 67] width 99 height 18
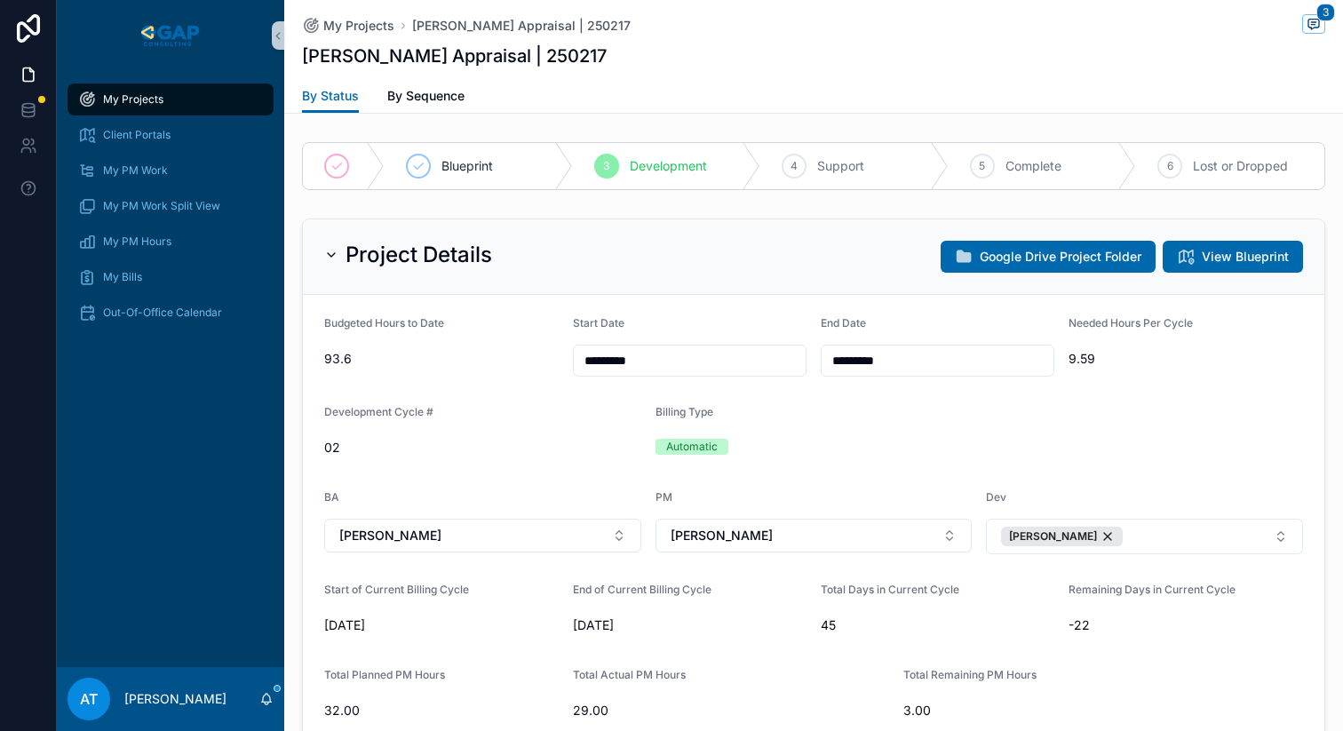
scroll to position [2390, 0]
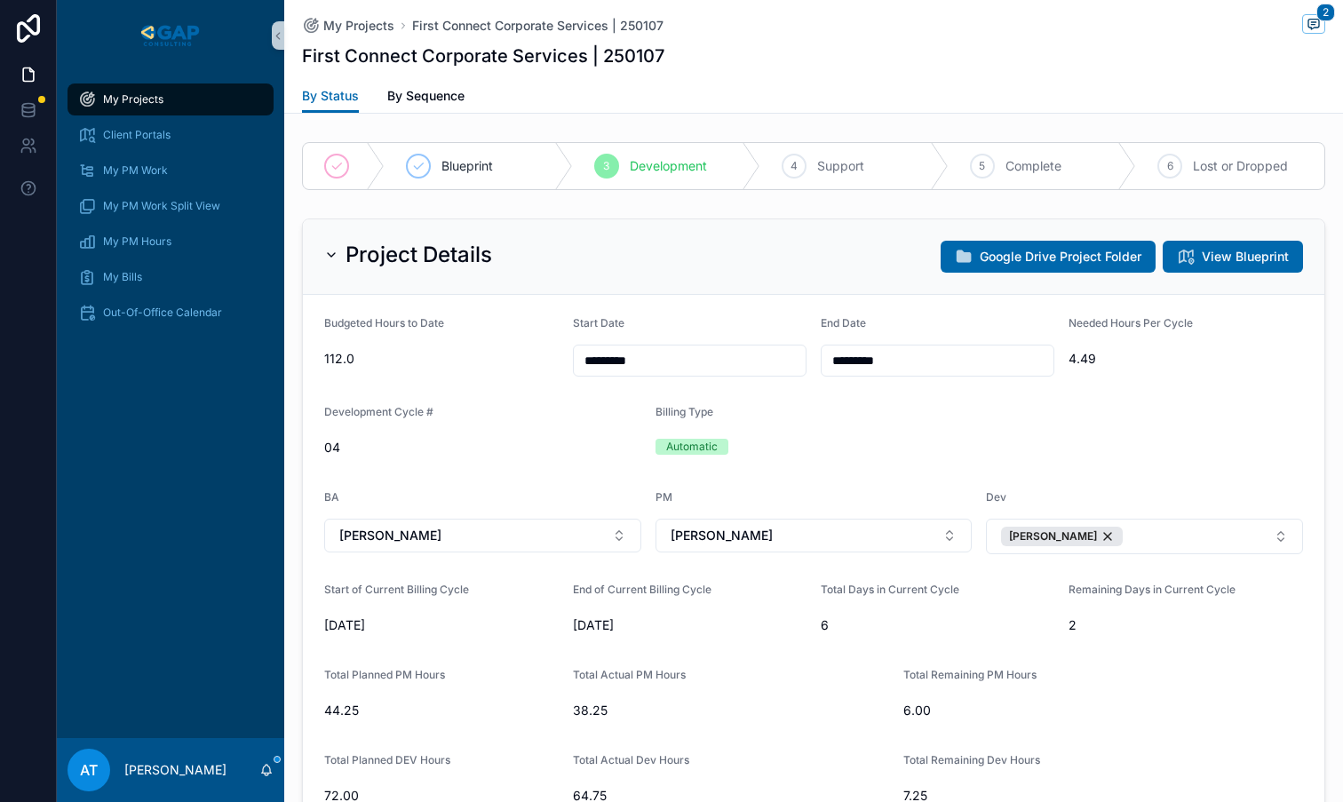
scroll to position [1601, 0]
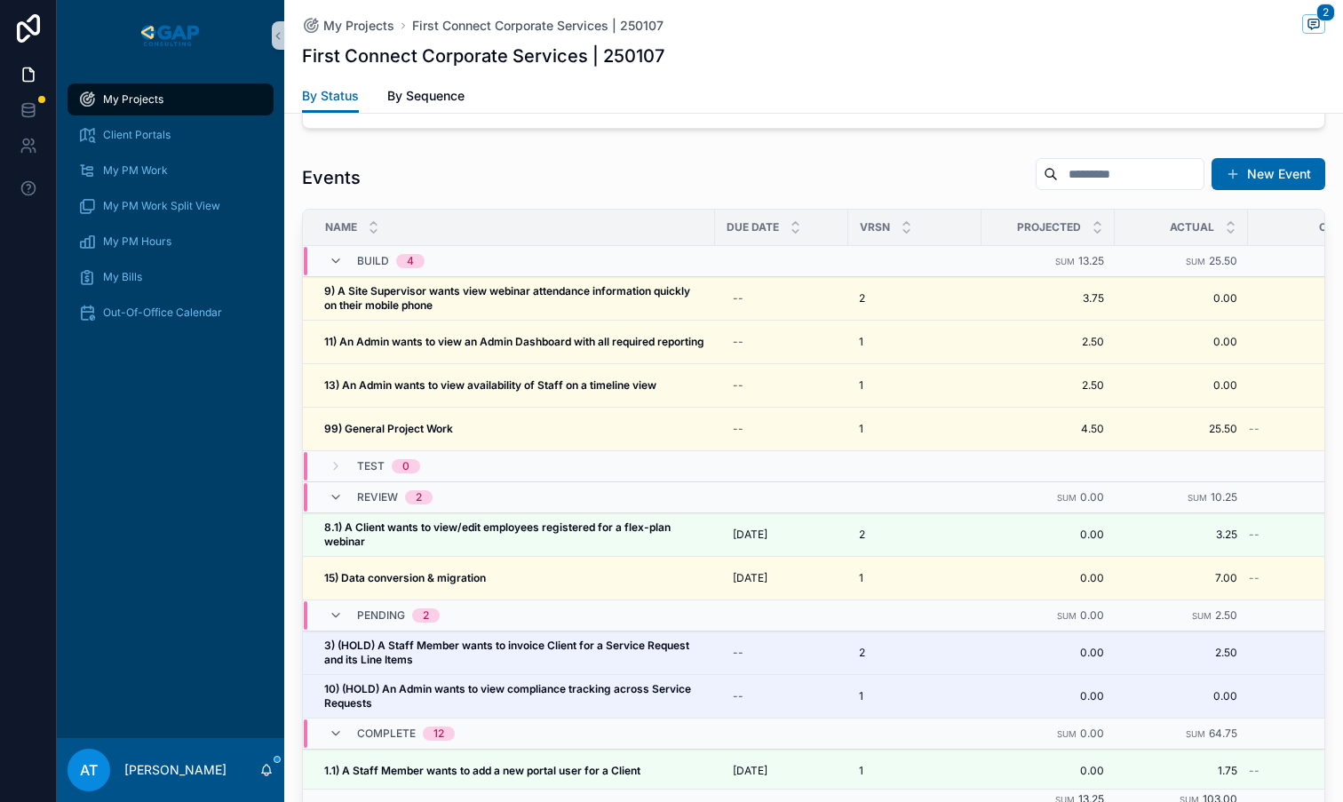
click at [179, 90] on div "My Projects" at bounding box center [170, 99] width 185 height 28
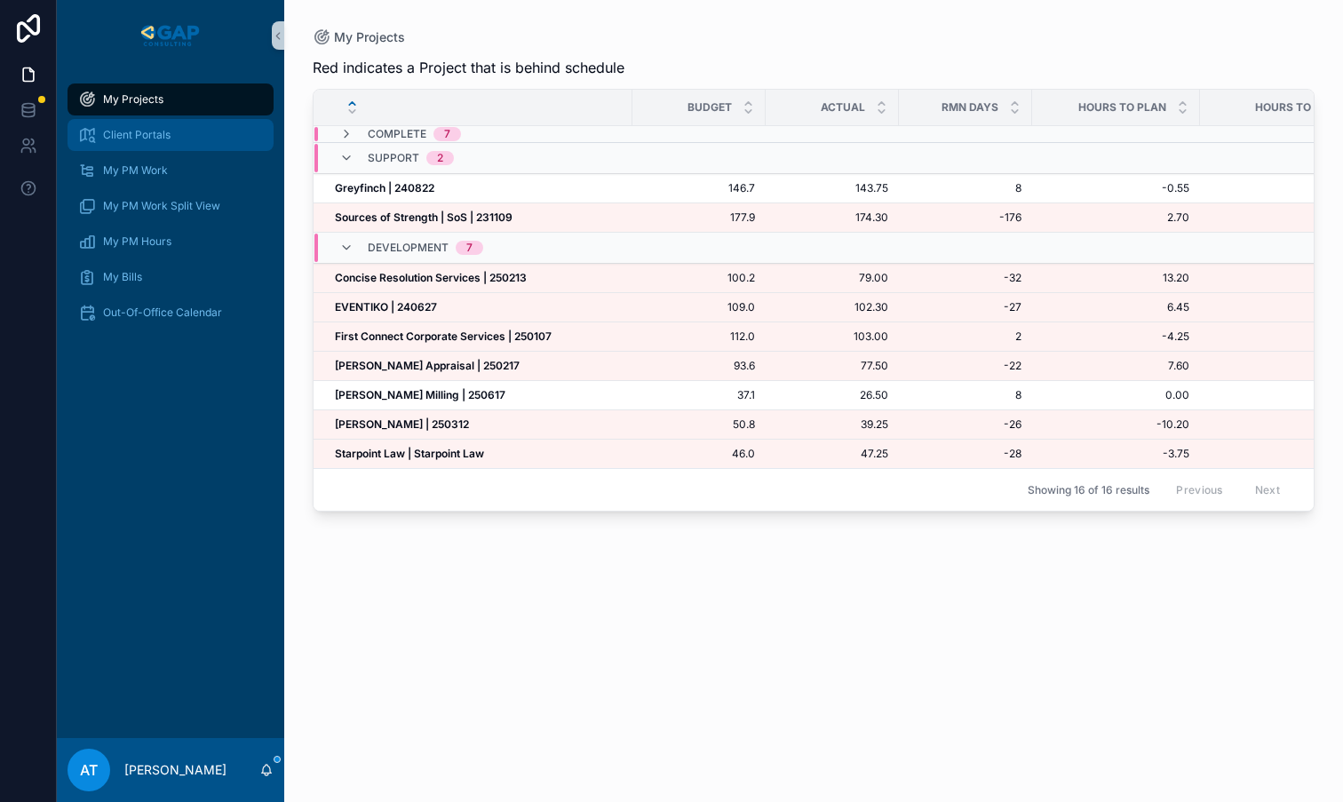
click at [146, 140] on span "Client Portals" at bounding box center [137, 135] width 68 height 14
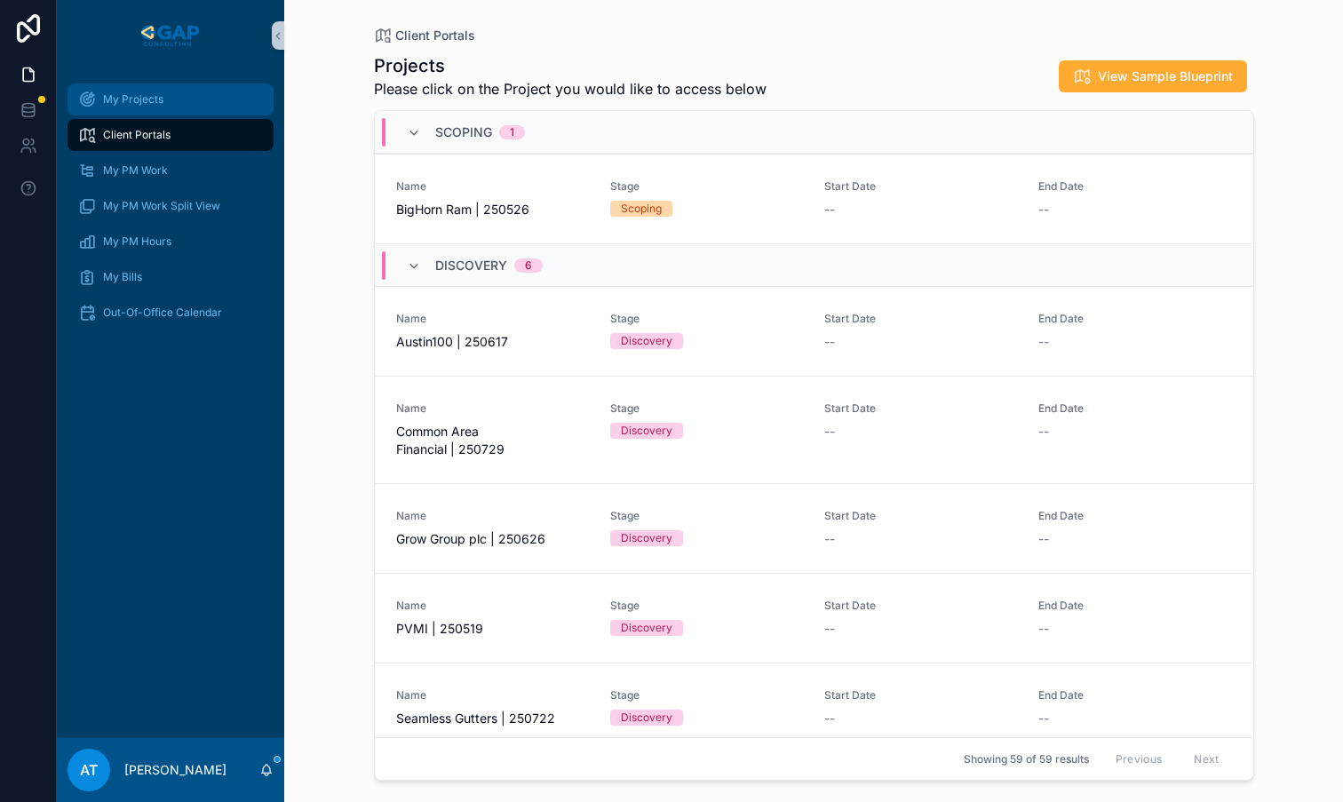
click at [164, 107] on div "My Projects" at bounding box center [170, 99] width 185 height 28
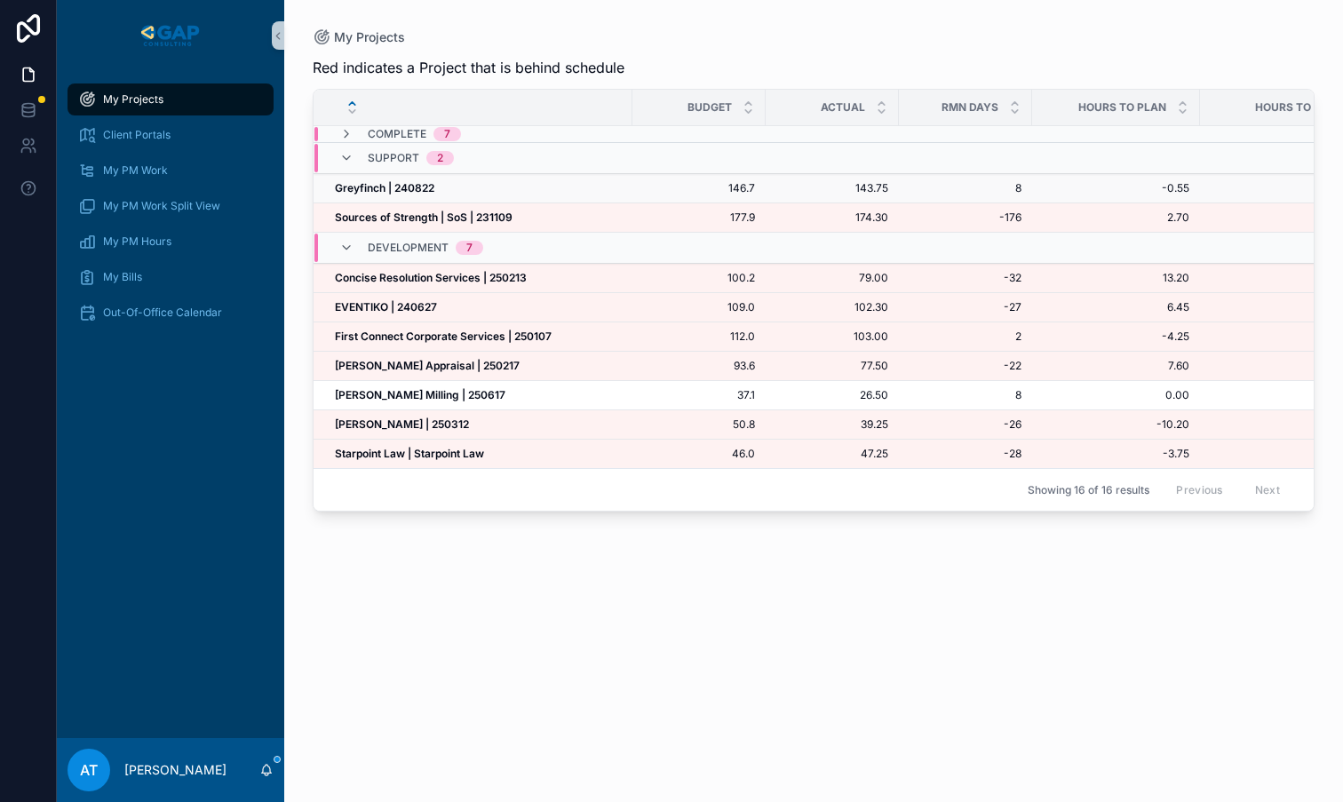
click at [473, 193] on div "Greyfinch | 240822 Greyfinch | 240822" at bounding box center [478, 188] width 287 height 14
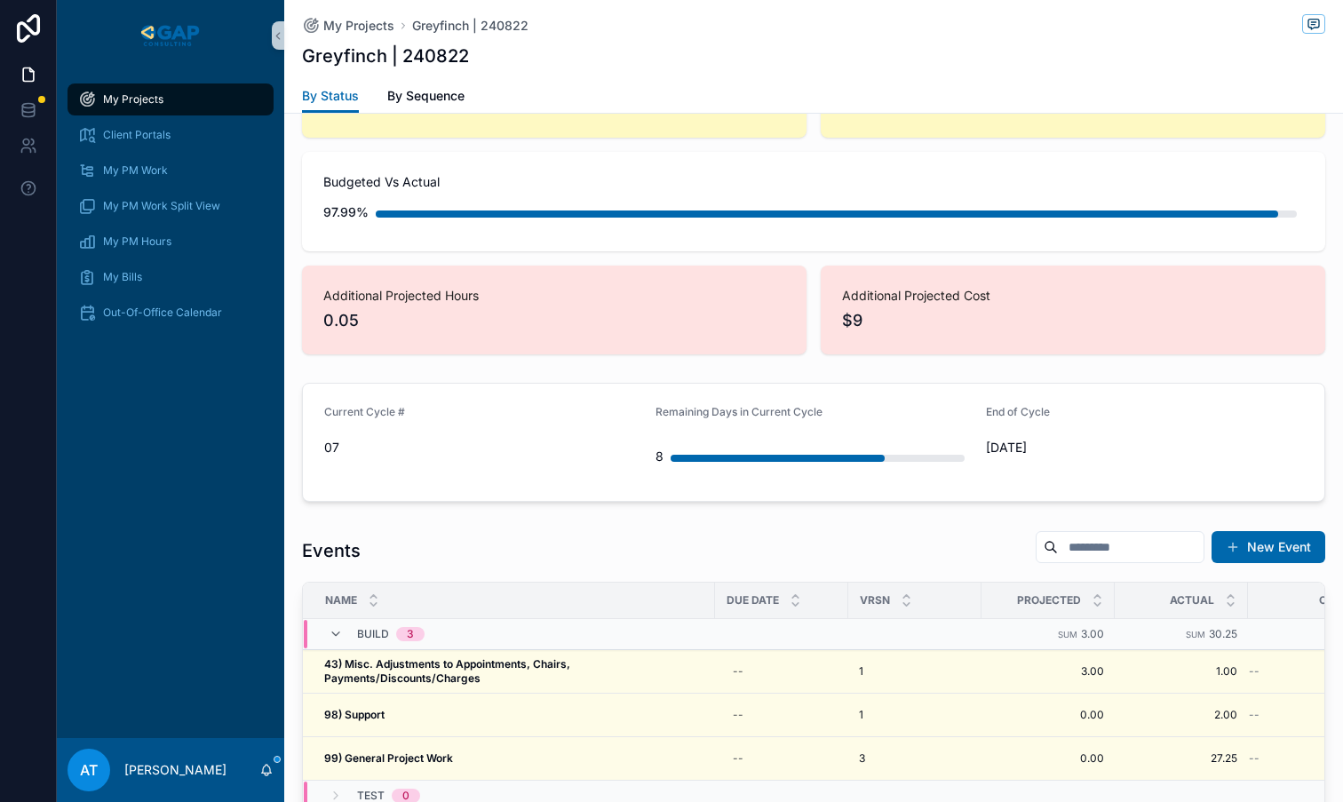
scroll to position [1500, 0]
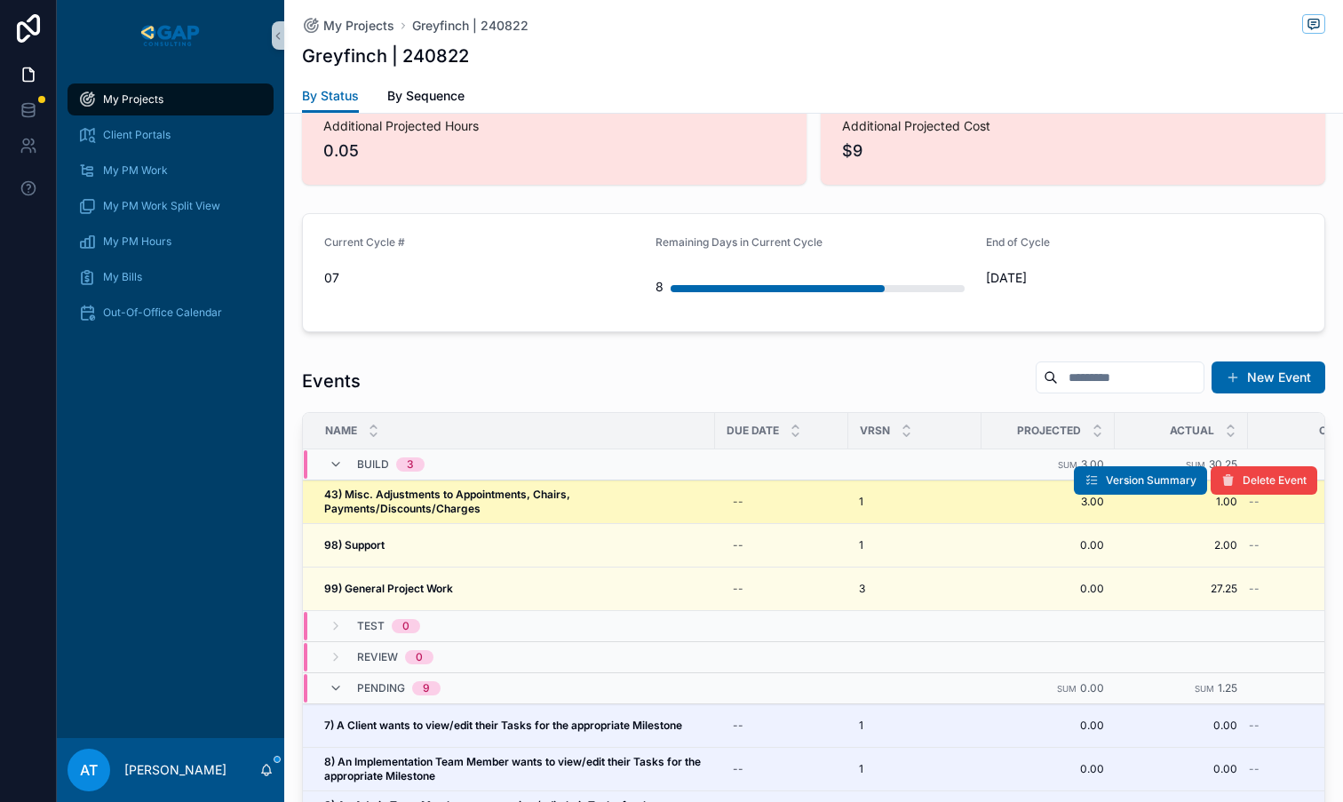
click at [529, 488] on strong "43) Misc. Adjustments to Appointments, Chairs, Payments/Discounts/Charges" at bounding box center [448, 502] width 249 height 28
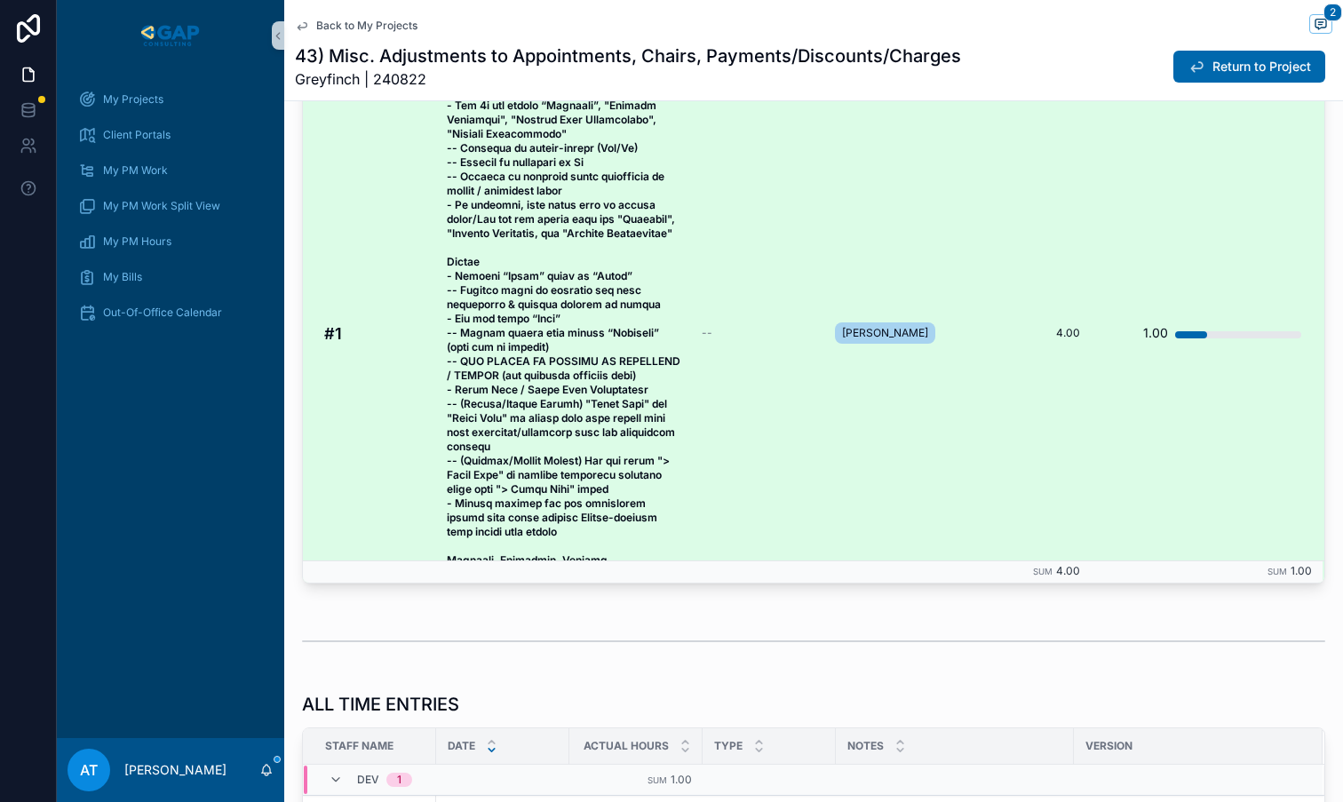
scroll to position [1887, 0]
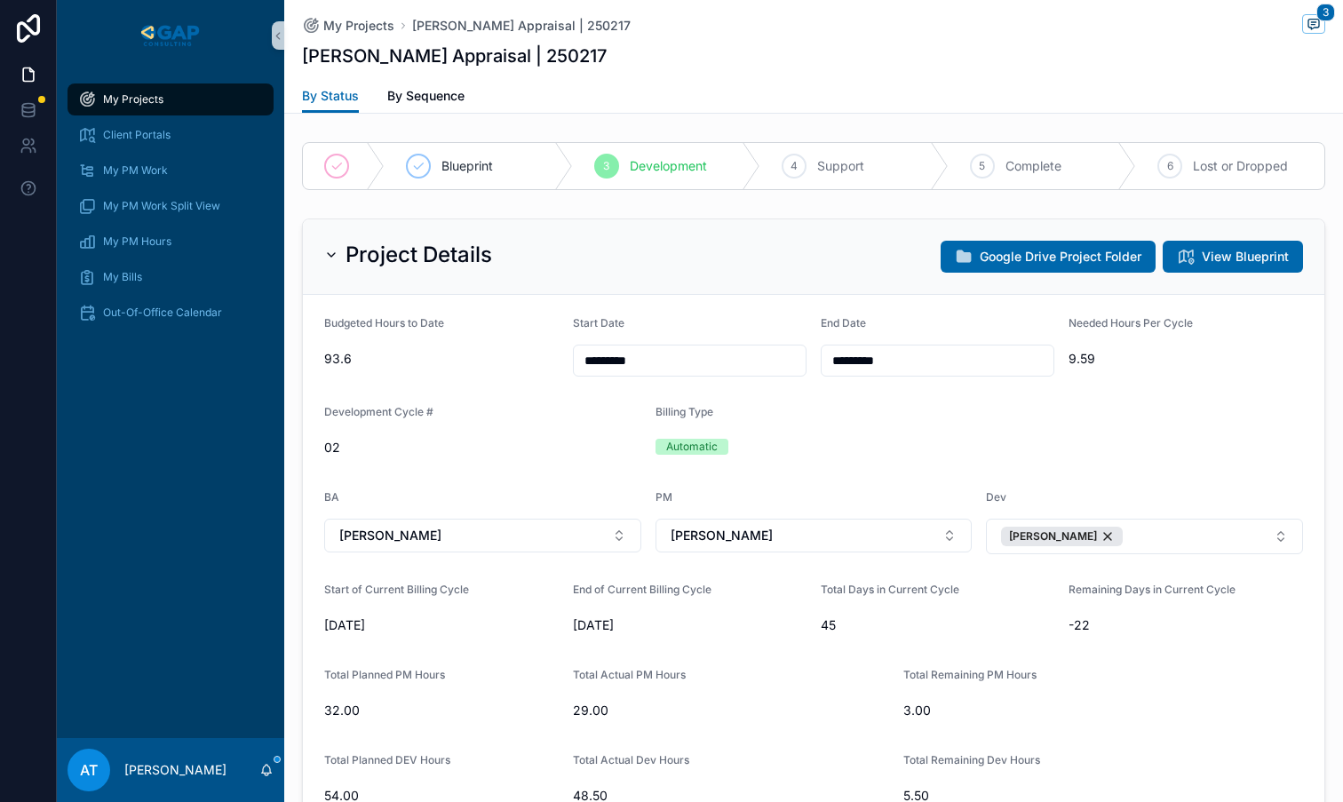
scroll to position [1643, 0]
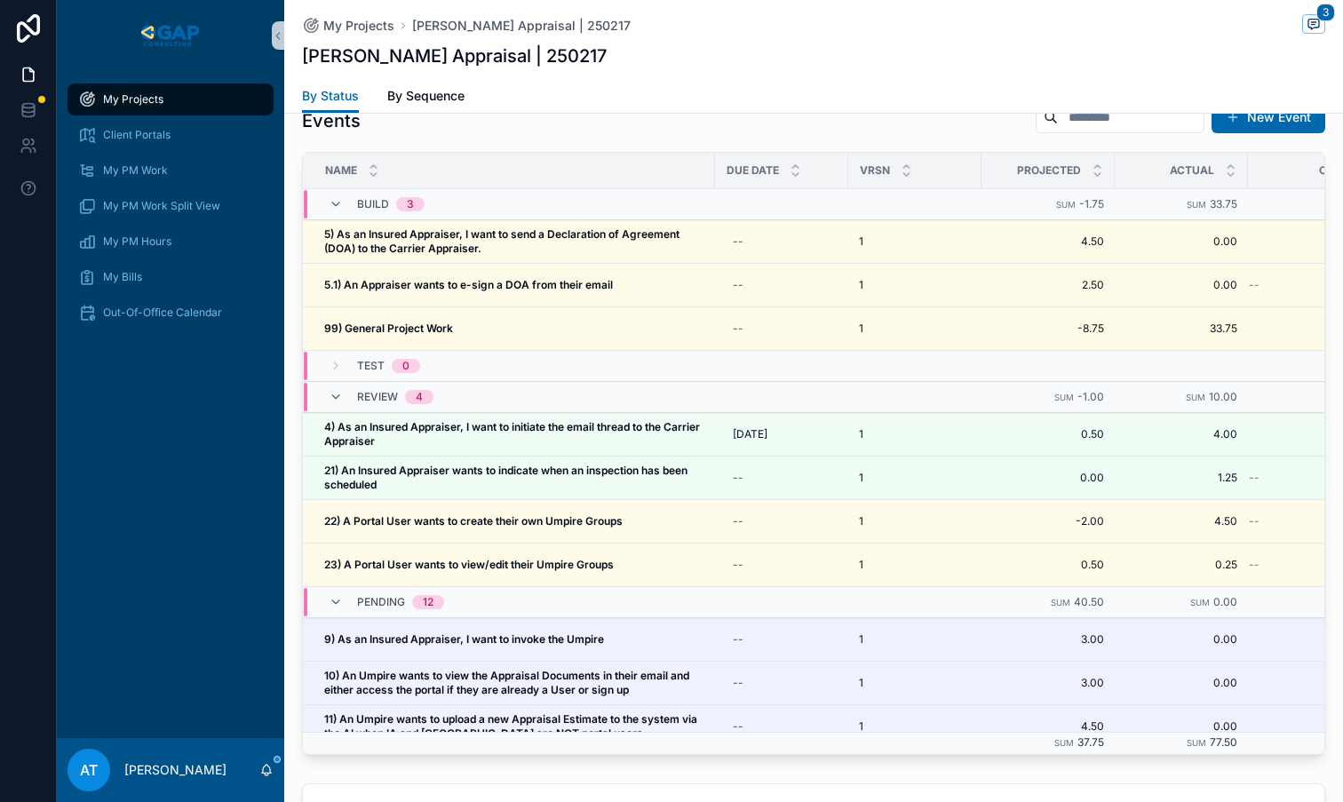
click at [170, 99] on div "My Projects" at bounding box center [170, 99] width 185 height 28
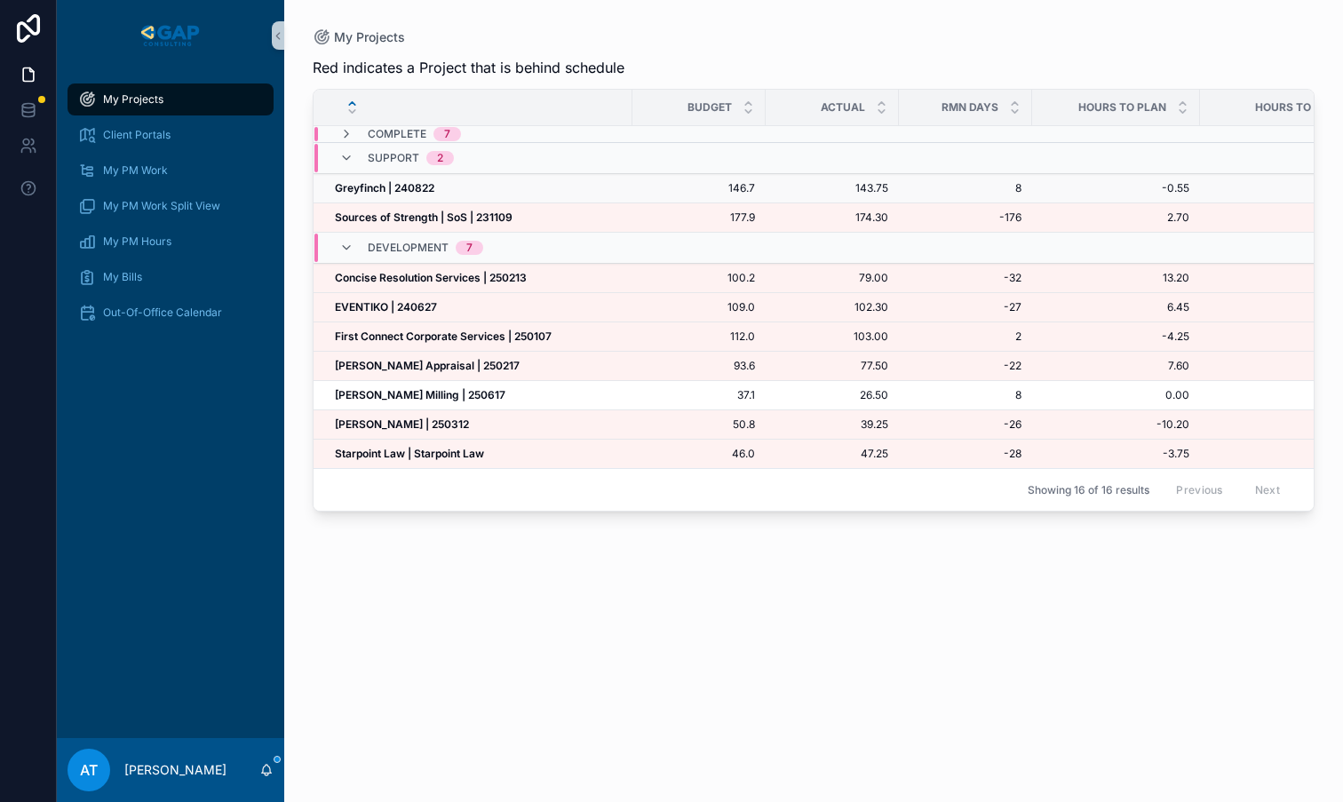
click at [434, 187] on strong "Greyfinch | 240822" at bounding box center [384, 187] width 99 height 13
click at [505, 394] on div "[PERSON_NAME] Milling | 250617 [PERSON_NAME] Milling | 250617" at bounding box center [478, 395] width 287 height 14
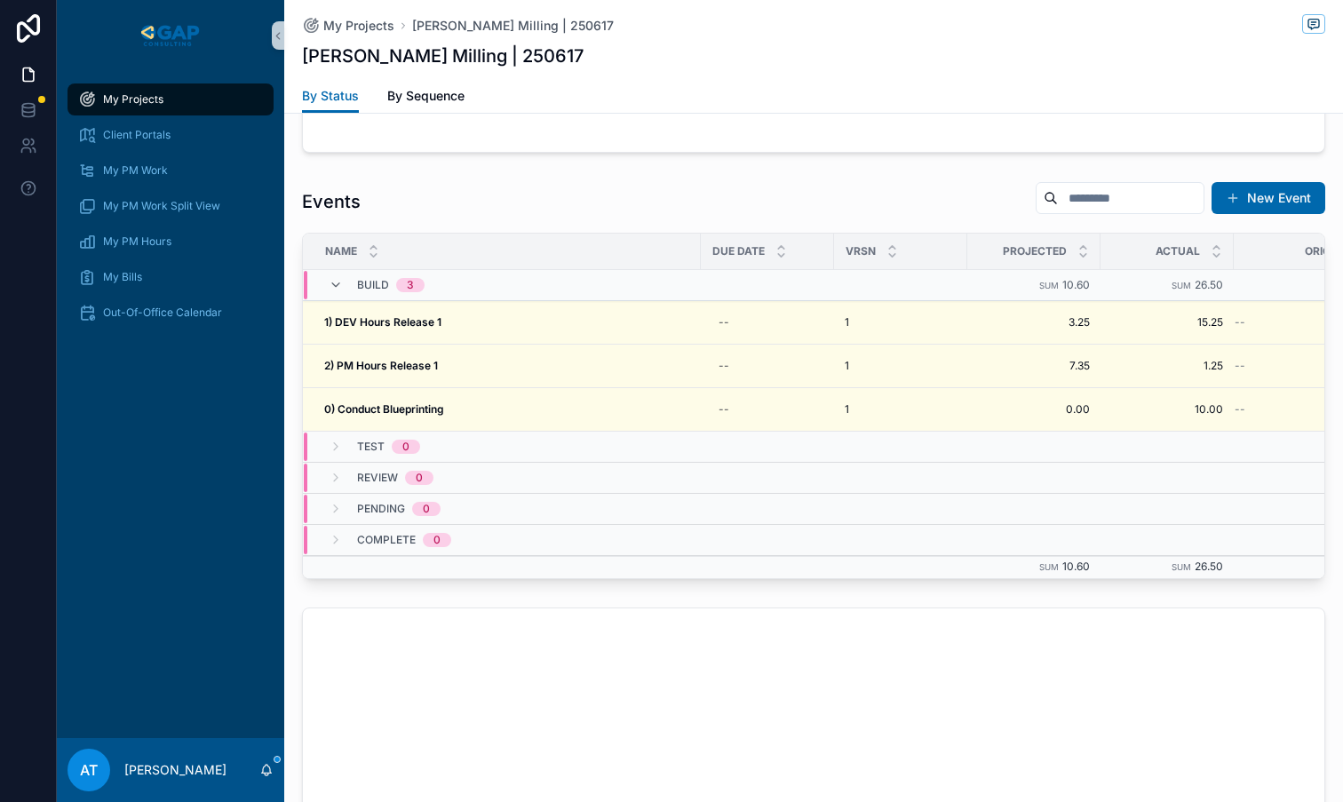
scroll to position [1301, 0]
